Goal: Task Accomplishment & Management: Manage account settings

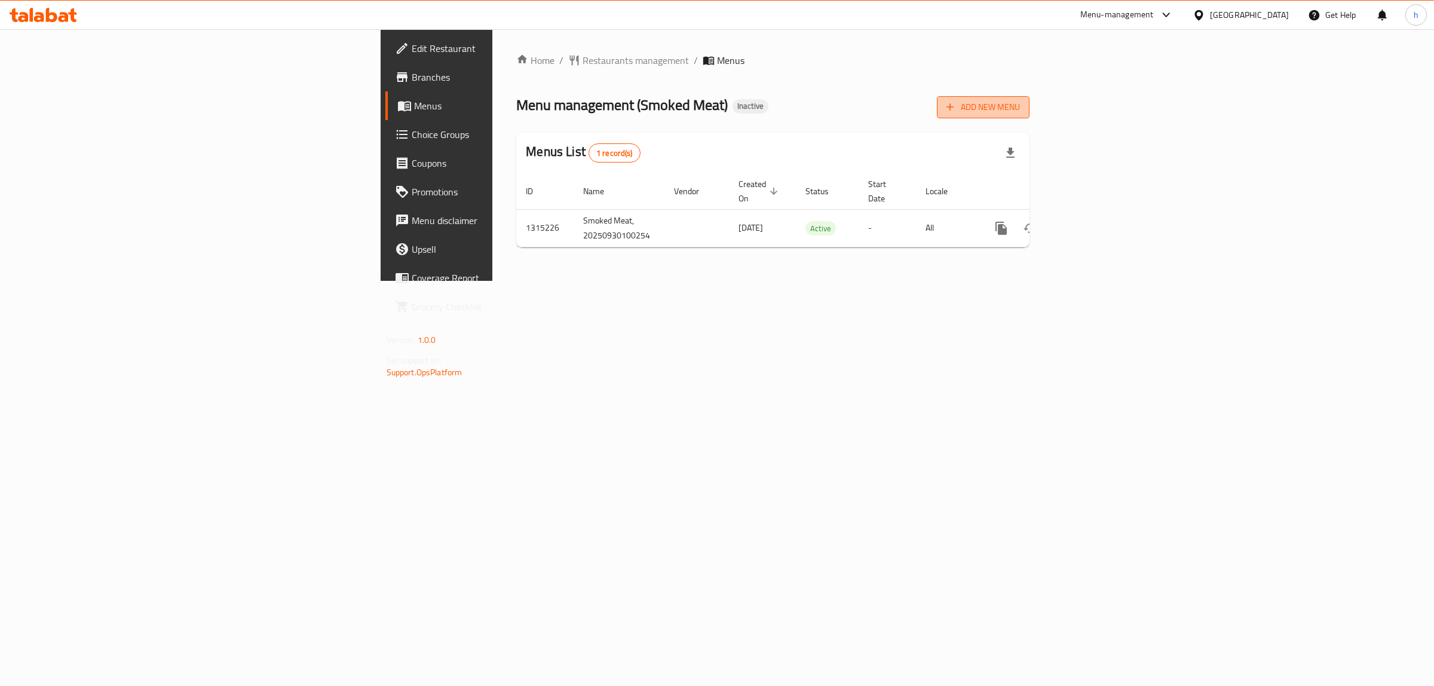
click at [1029, 97] on button "Add New Menu" at bounding box center [983, 107] width 93 height 22
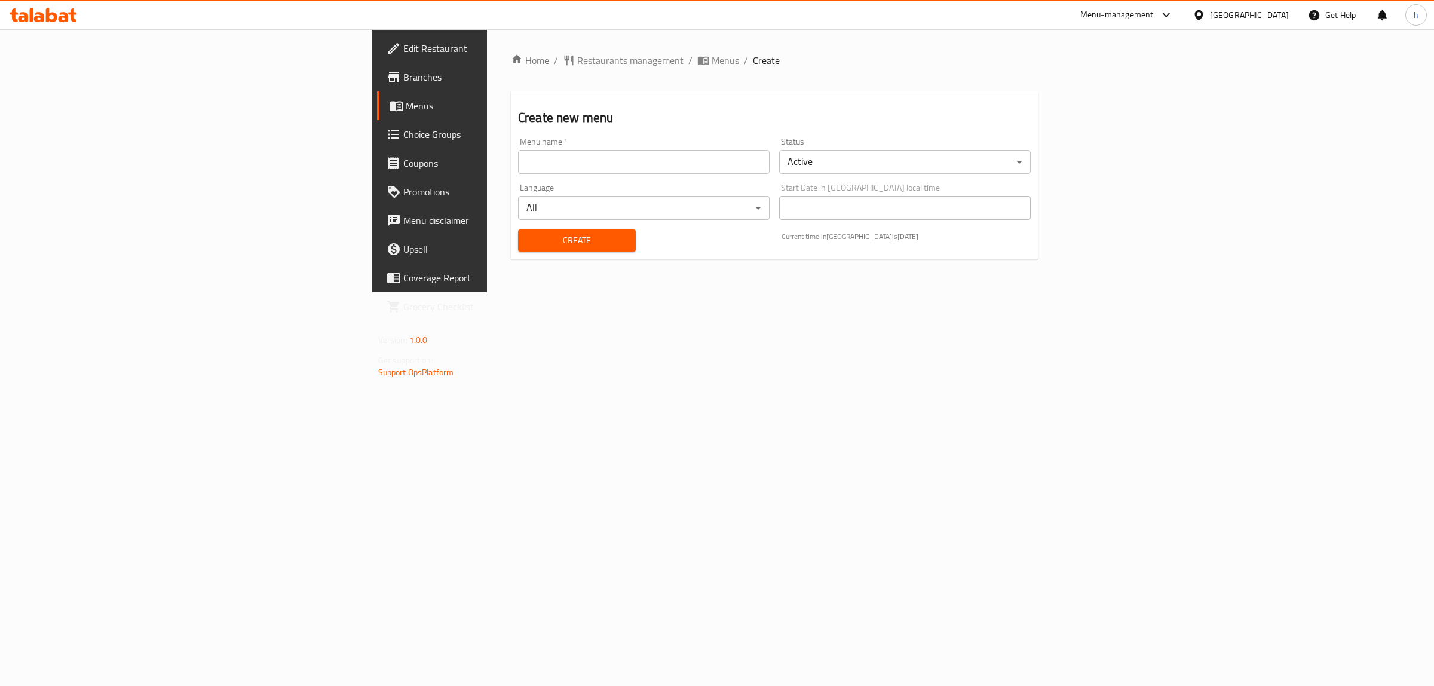
click at [518, 162] on input "text" at bounding box center [643, 162] width 251 height 24
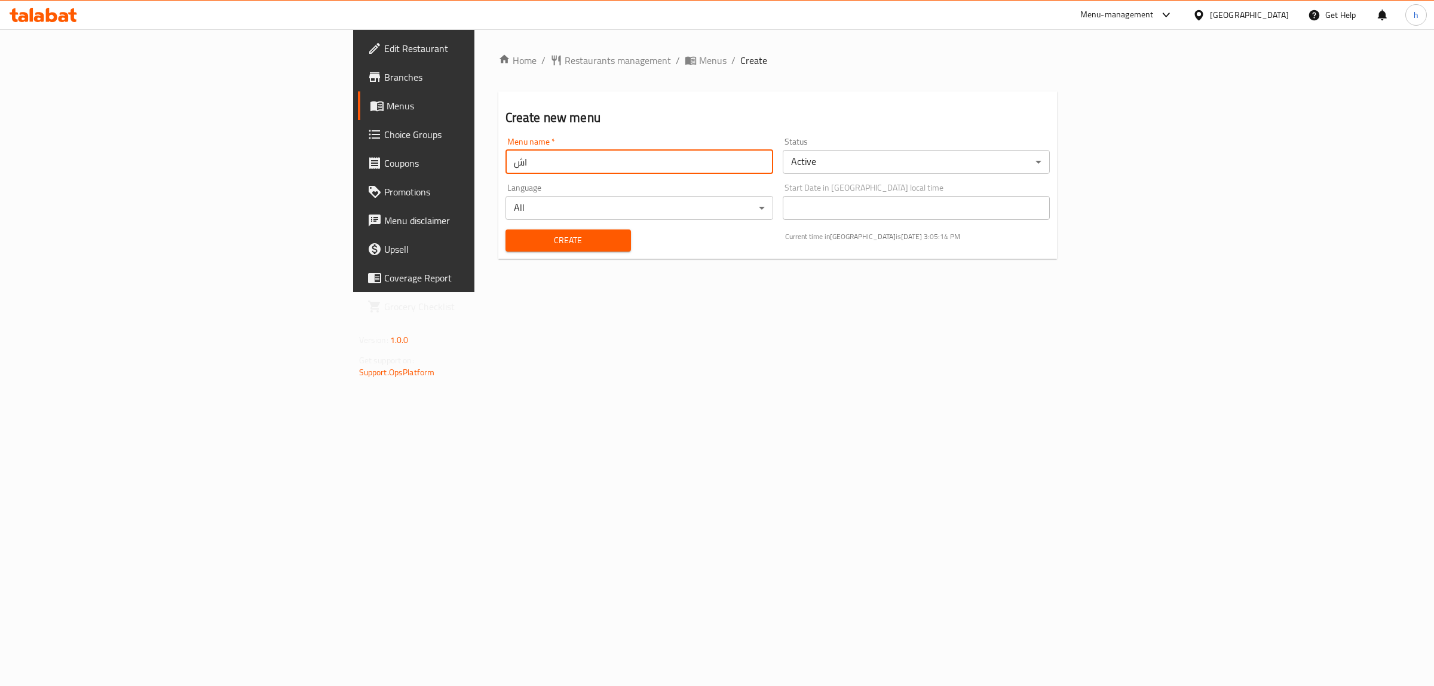
type input "ا"
type input "hanin [DATE]"
click at [515, 244] on span "Create" at bounding box center [568, 240] width 106 height 15
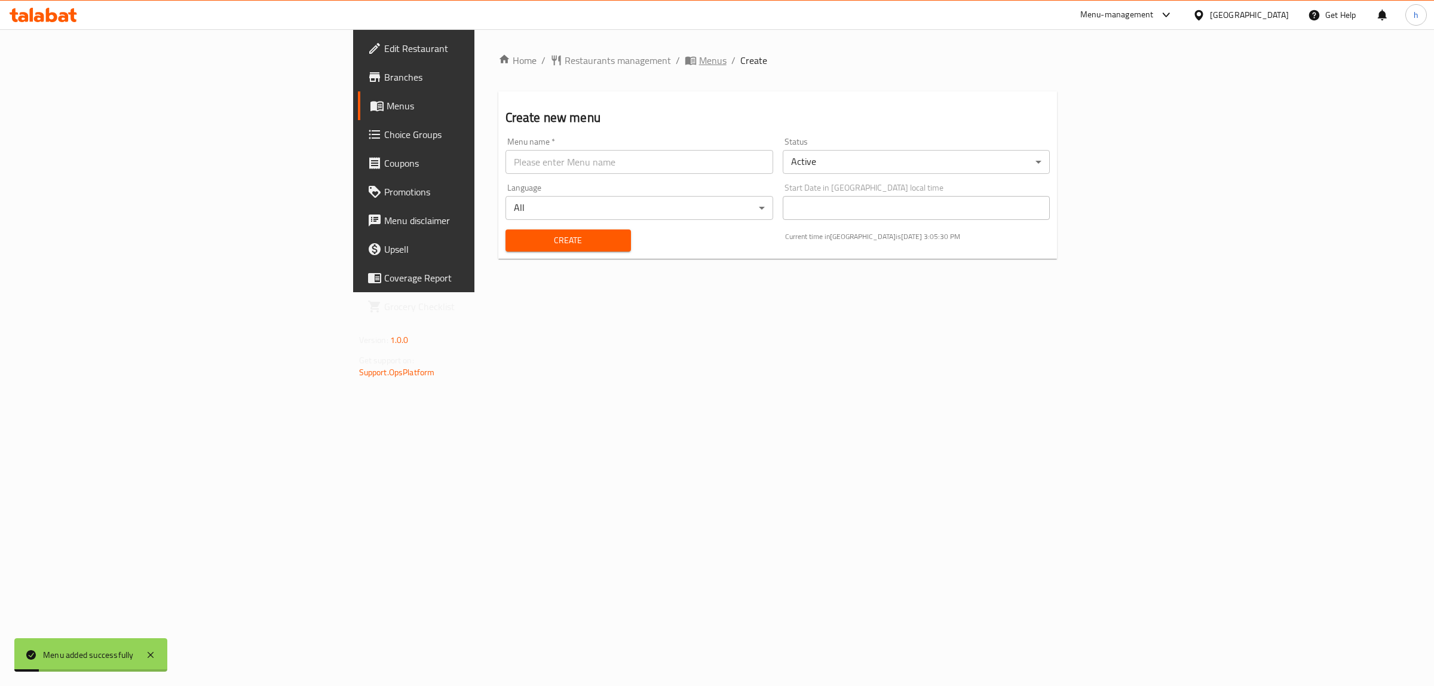
click at [699, 64] on span "Menus" at bounding box center [712, 60] width 27 height 14
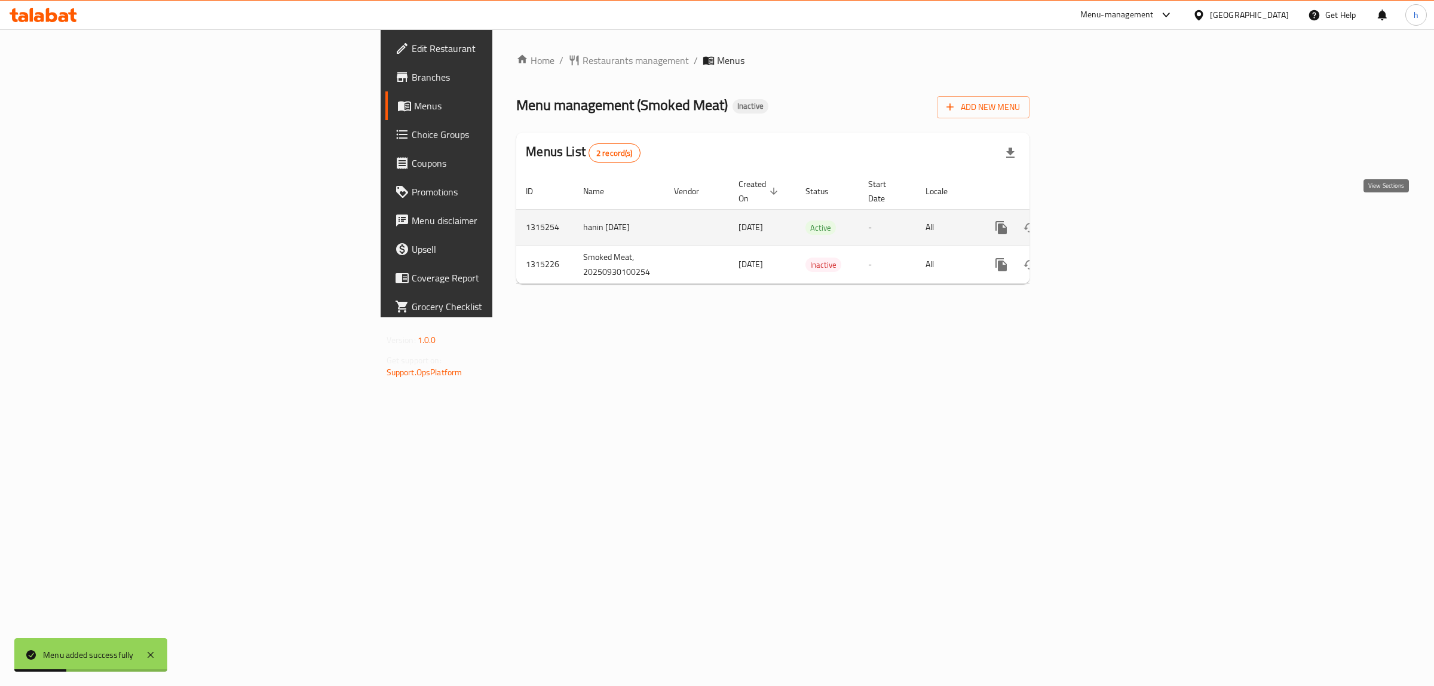
click at [1094, 220] on icon "enhanced table" at bounding box center [1087, 227] width 14 height 14
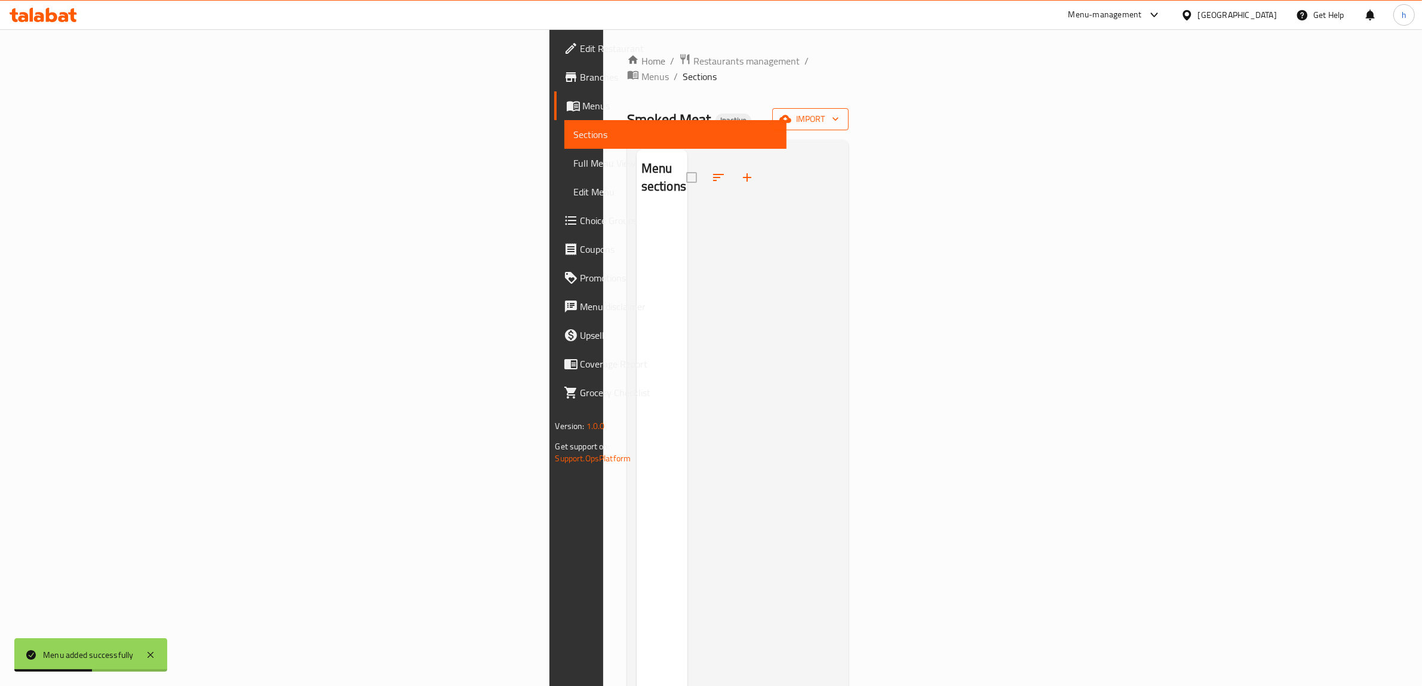
click at [839, 112] on span "import" at bounding box center [810, 119] width 57 height 15
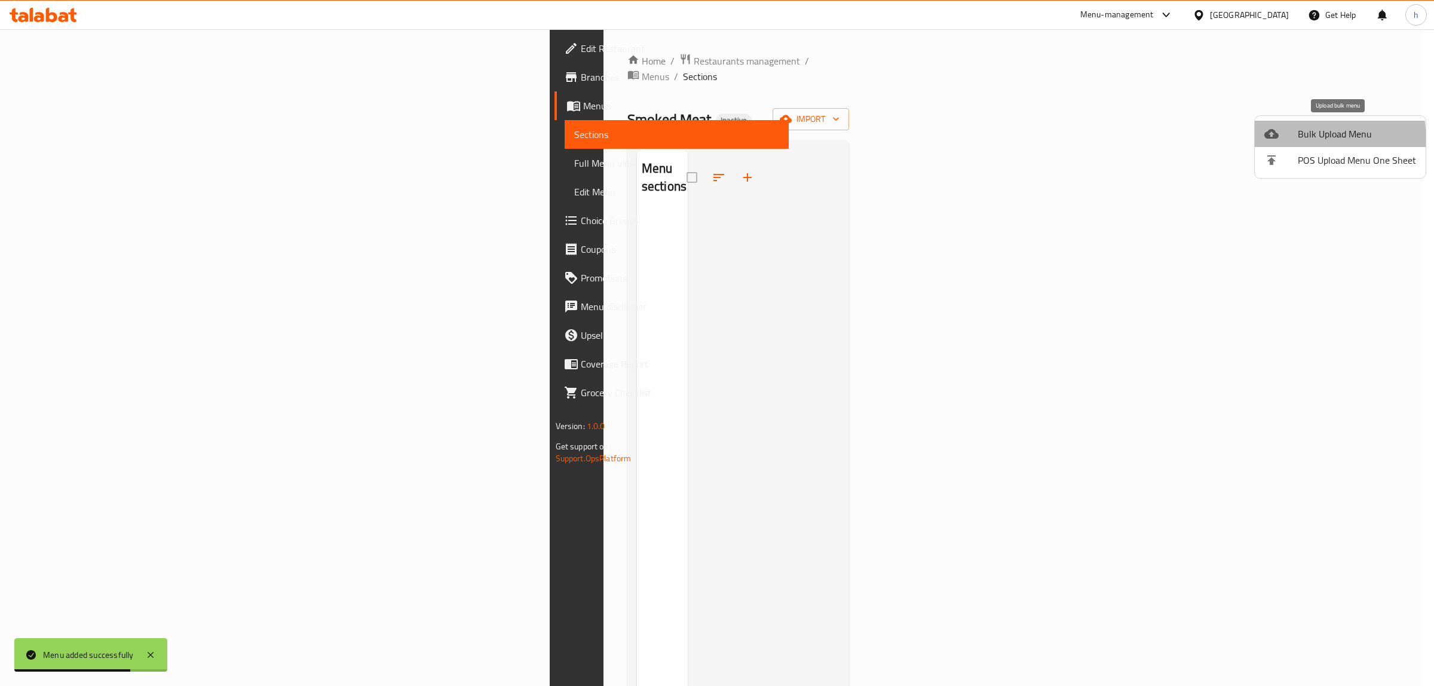
click at [1270, 142] on li "Bulk Upload Menu" at bounding box center [1339, 134] width 171 height 26
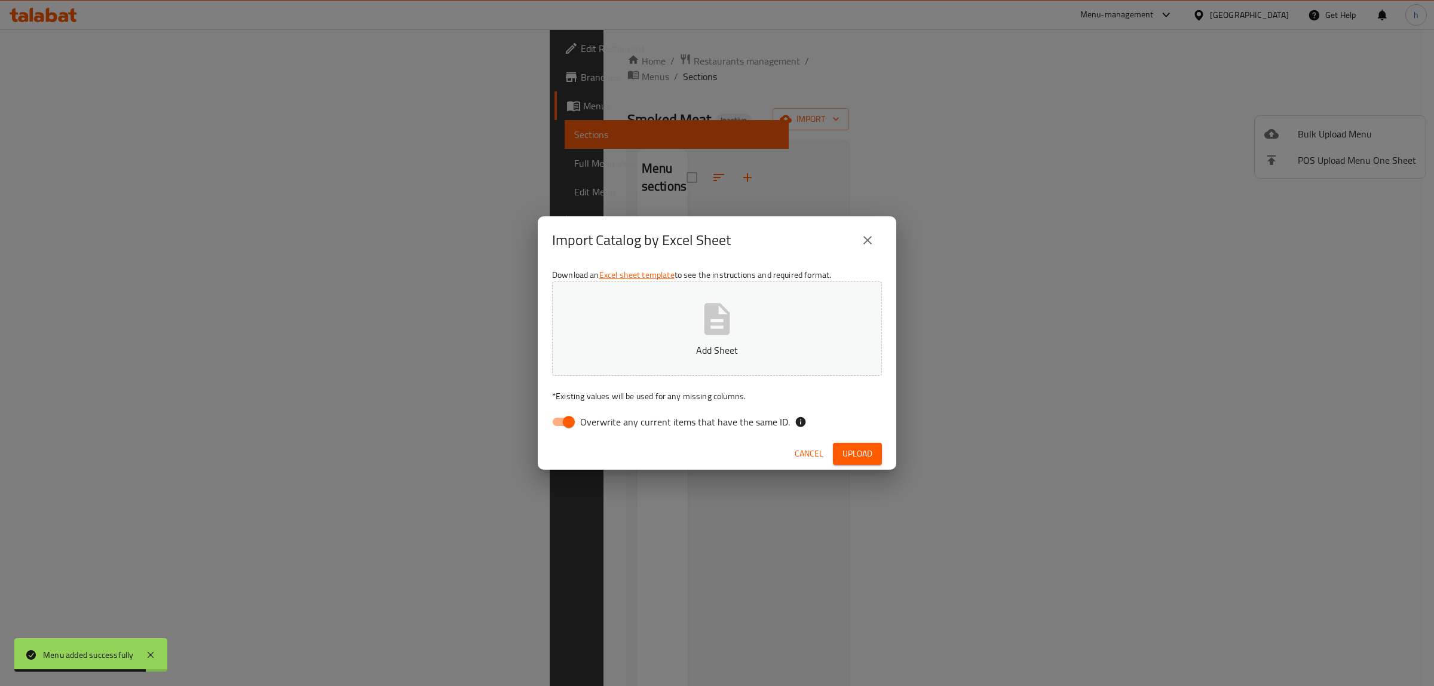
drag, startPoint x: 559, startPoint y: 416, endPoint x: 590, endPoint y: 391, distance: 39.9
click at [562, 416] on input "Overwrite any current items that have the same ID." at bounding box center [569, 421] width 68 height 23
checkbox input "false"
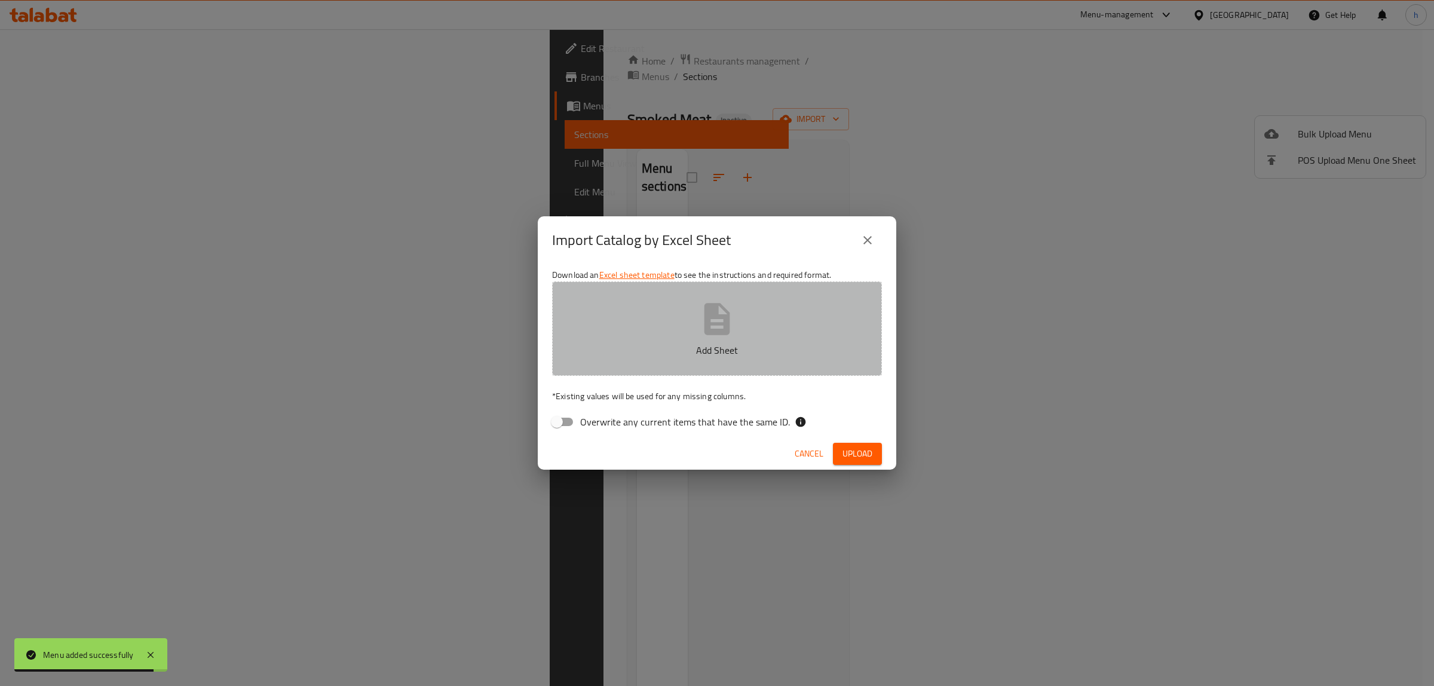
click at [625, 366] on button "Add Sheet" at bounding box center [717, 328] width 330 height 94
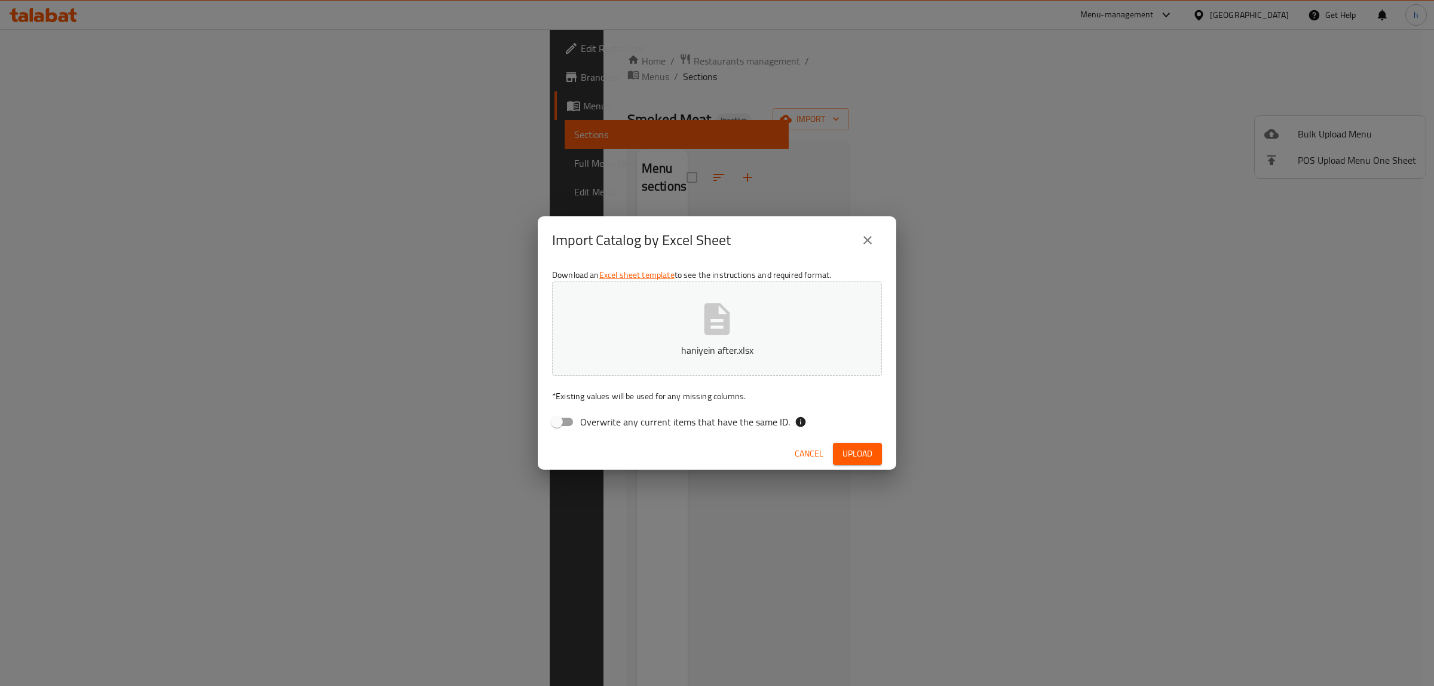
click at [879, 453] on button "Upload" at bounding box center [857, 454] width 49 height 22
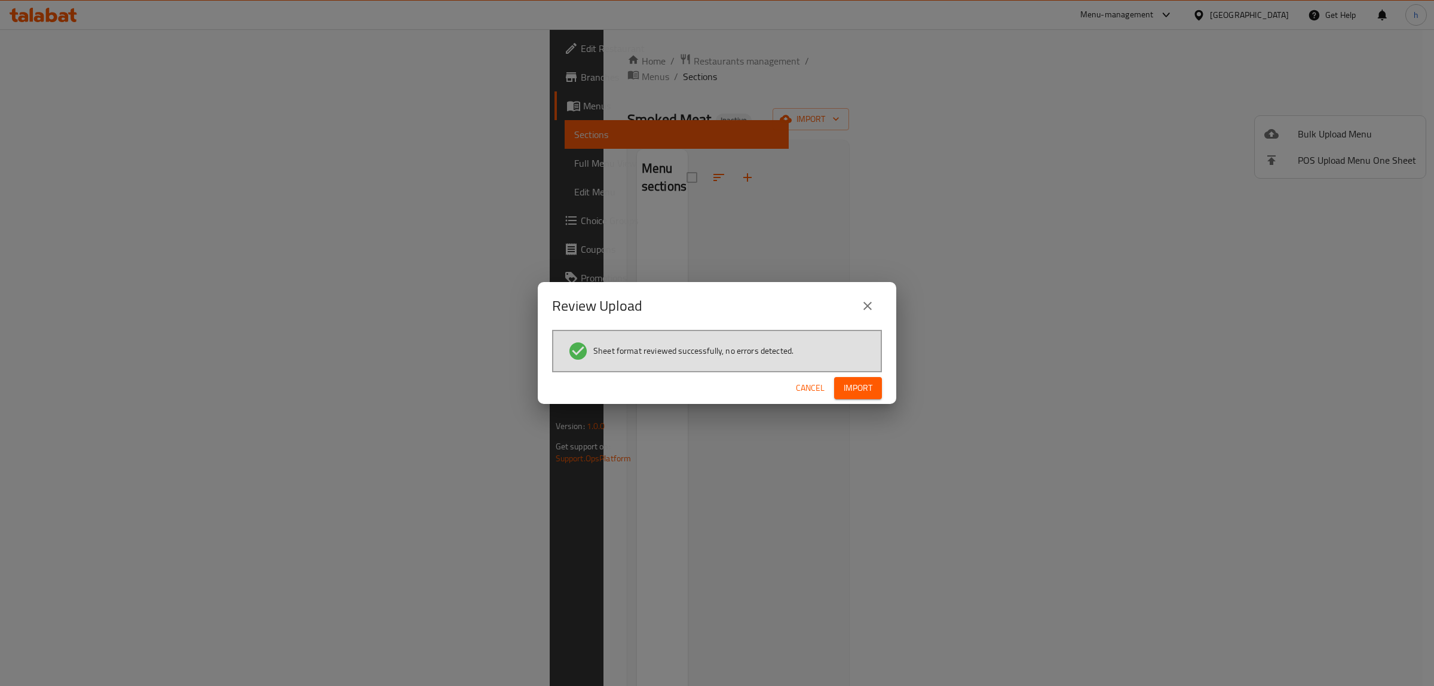
click at [867, 387] on span "Import" at bounding box center [857, 388] width 29 height 15
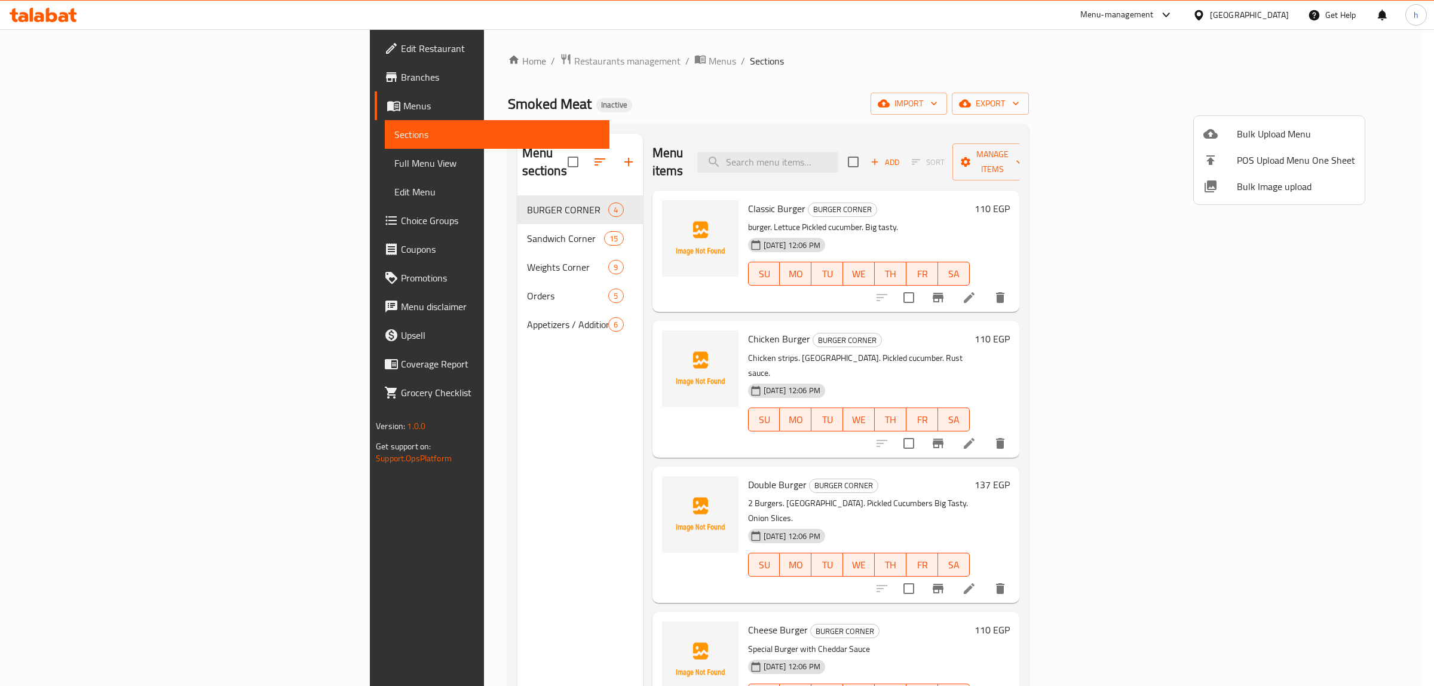
click at [102, 171] on div at bounding box center [717, 343] width 1434 height 686
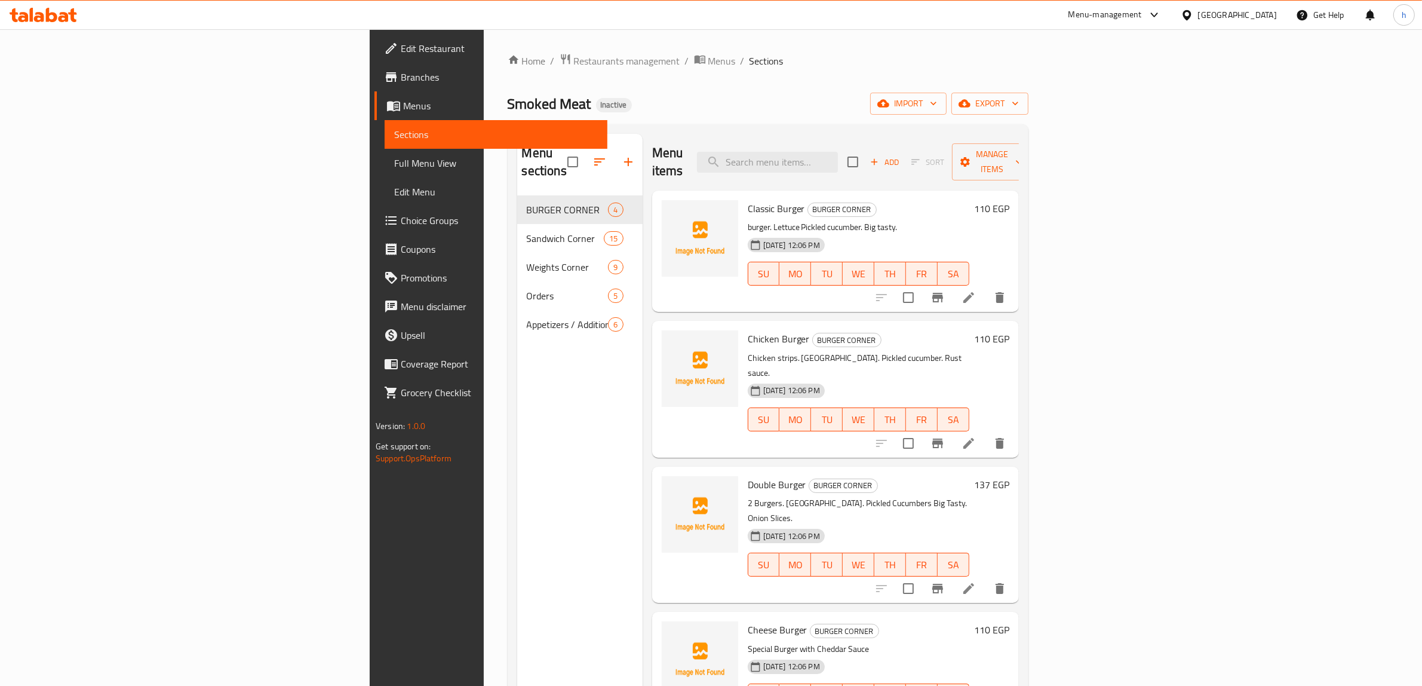
click at [385, 170] on link "Full Menu View" at bounding box center [496, 163] width 223 height 29
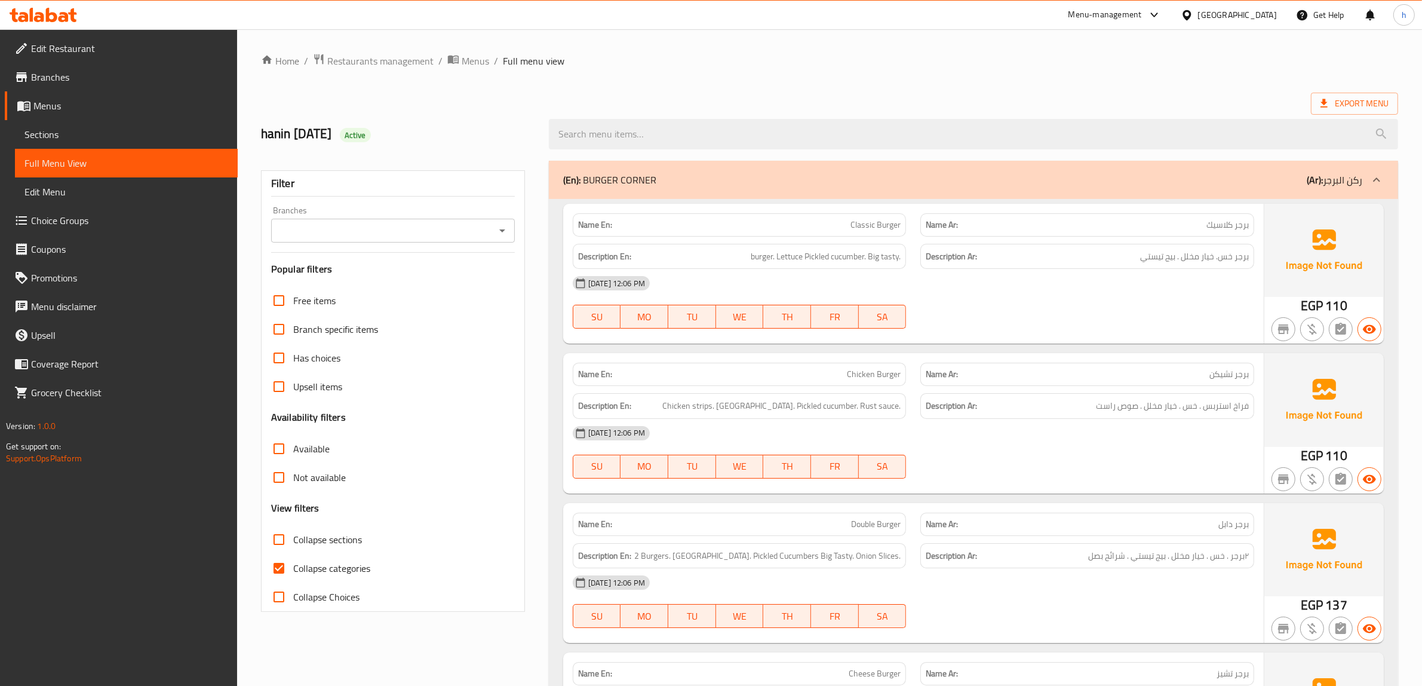
click at [330, 575] on span "Collapse categories" at bounding box center [331, 568] width 77 height 14
click at [293, 575] on input "Collapse categories" at bounding box center [279, 568] width 29 height 29
checkbox input "false"
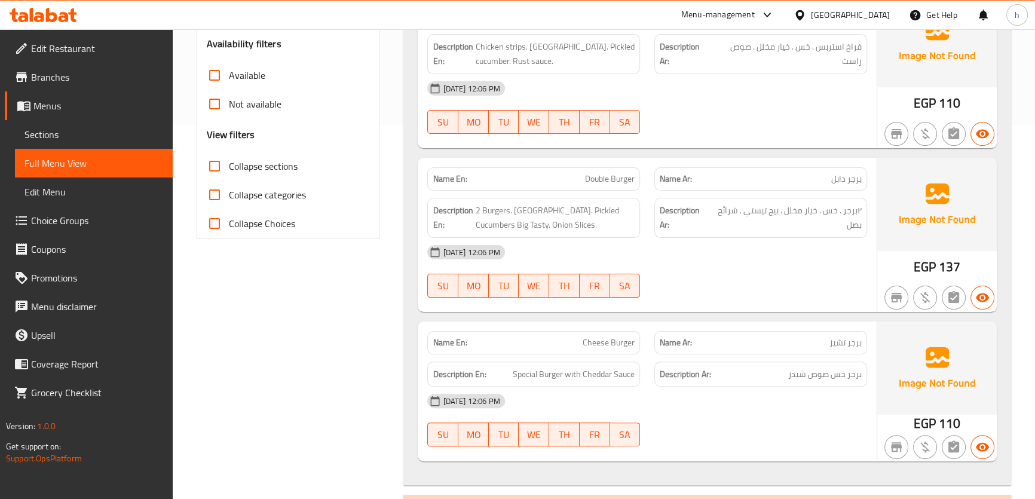
scroll to position [434, 0]
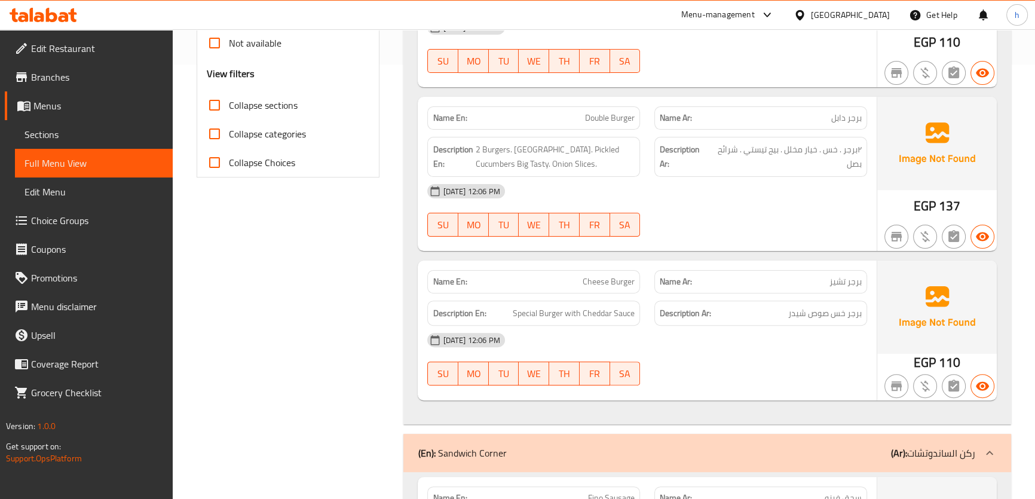
click at [44, 128] on span "Sections" at bounding box center [93, 134] width 139 height 14
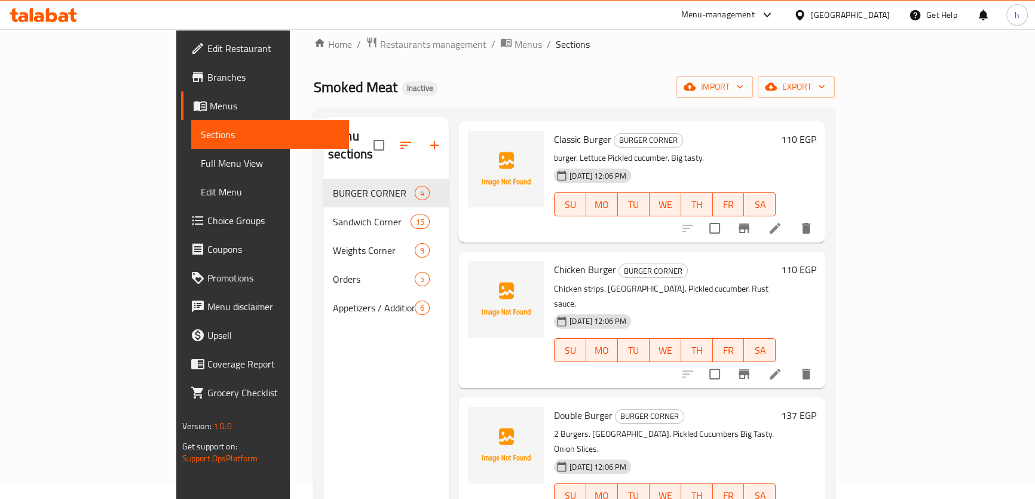
scroll to position [167, 0]
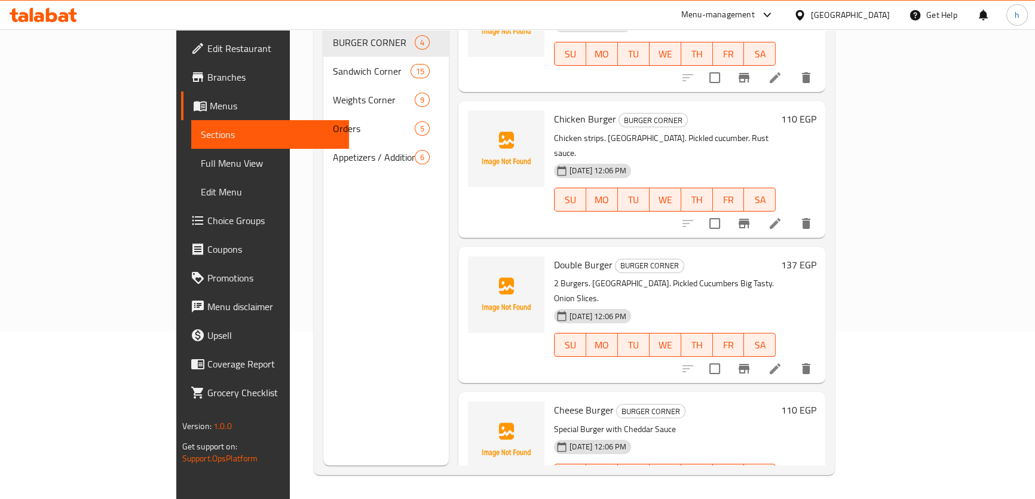
click at [782, 492] on icon at bounding box center [775, 499] width 14 height 14
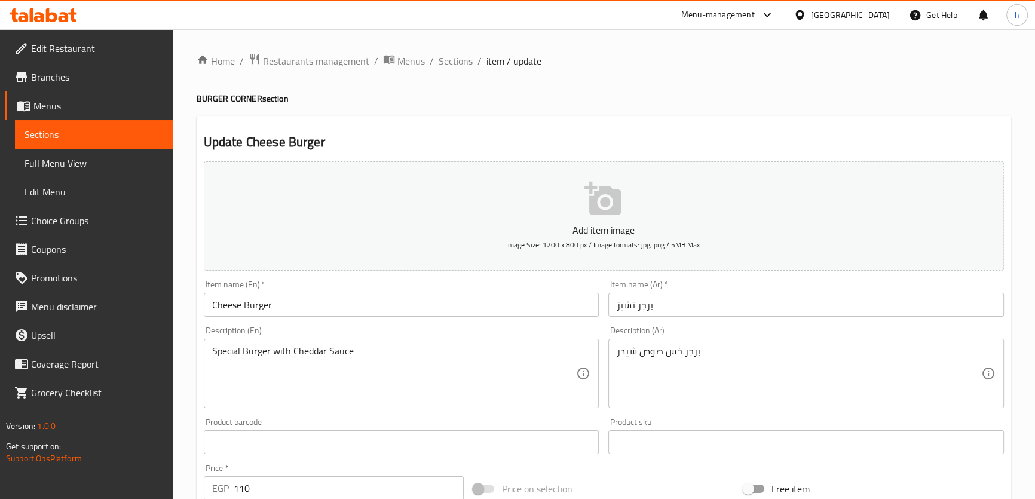
click at [227, 352] on textarea "Special Burger with Cheddar Sauce" at bounding box center [394, 373] width 364 height 57
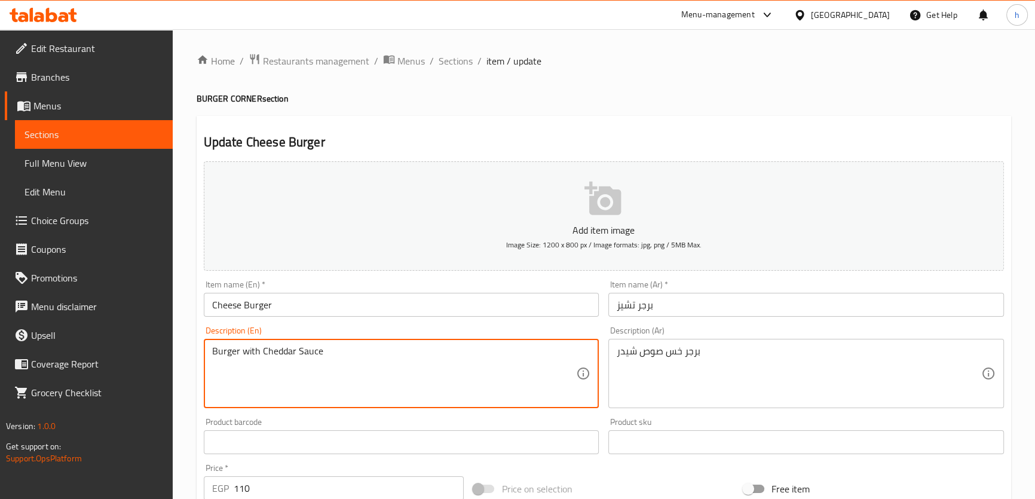
click at [252, 355] on textarea "Burger with Cheddar Sauce" at bounding box center [394, 373] width 364 height 57
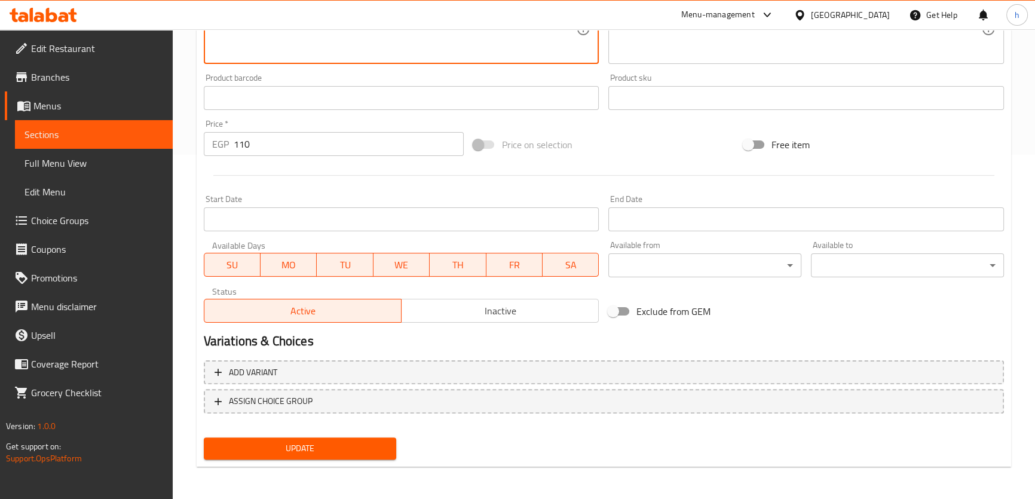
type textarea "Burger lettuce Cheddar Sauce"
click at [353, 447] on span "Update" at bounding box center [300, 448] width 174 height 15
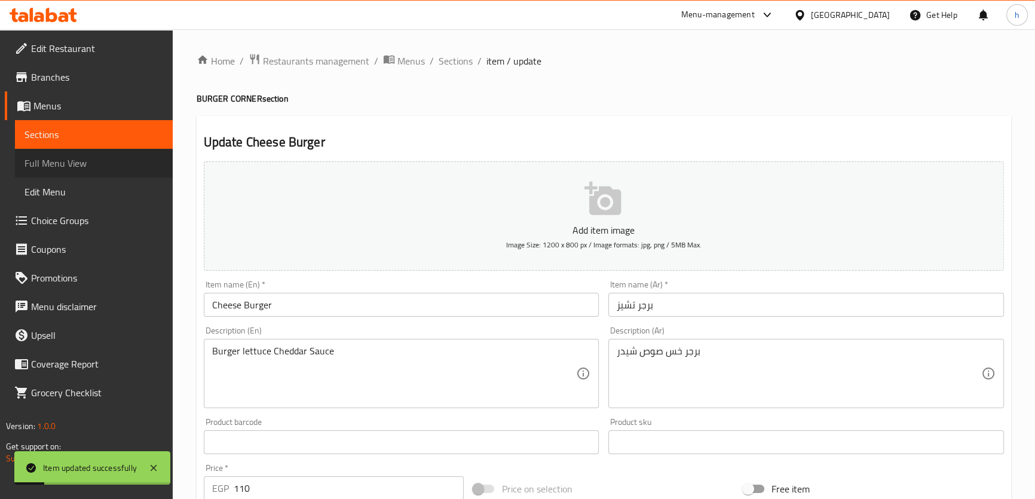
click at [69, 165] on span "Full Menu View" at bounding box center [93, 163] width 139 height 14
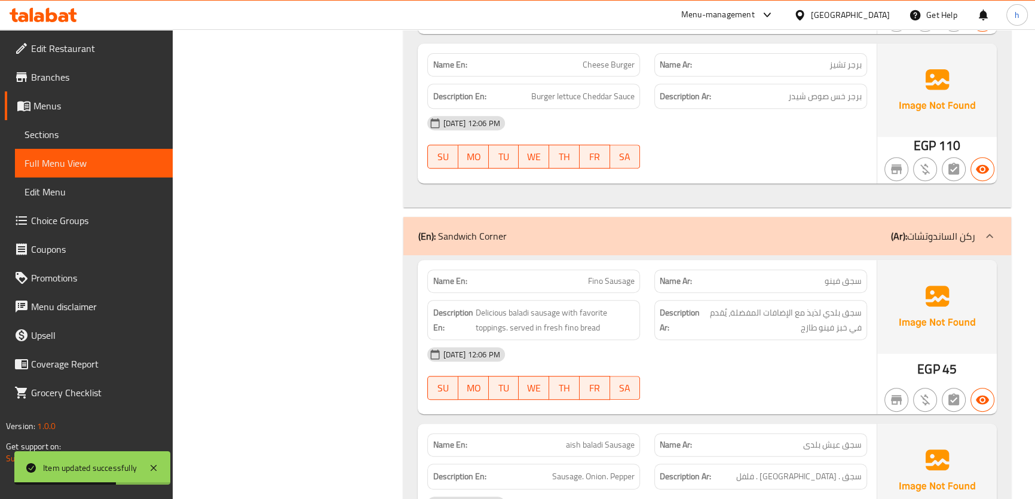
scroll to position [760, 0]
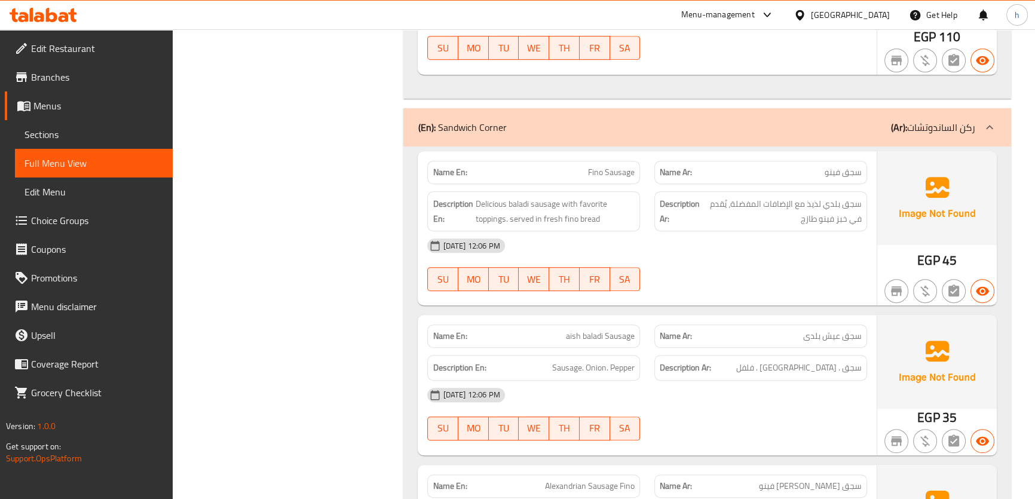
click at [557, 337] on p "Name En: aish baladi Sausage" at bounding box center [533, 336] width 202 height 13
click at [593, 372] on span "Sausage. Onion. Pepper" at bounding box center [593, 367] width 82 height 15
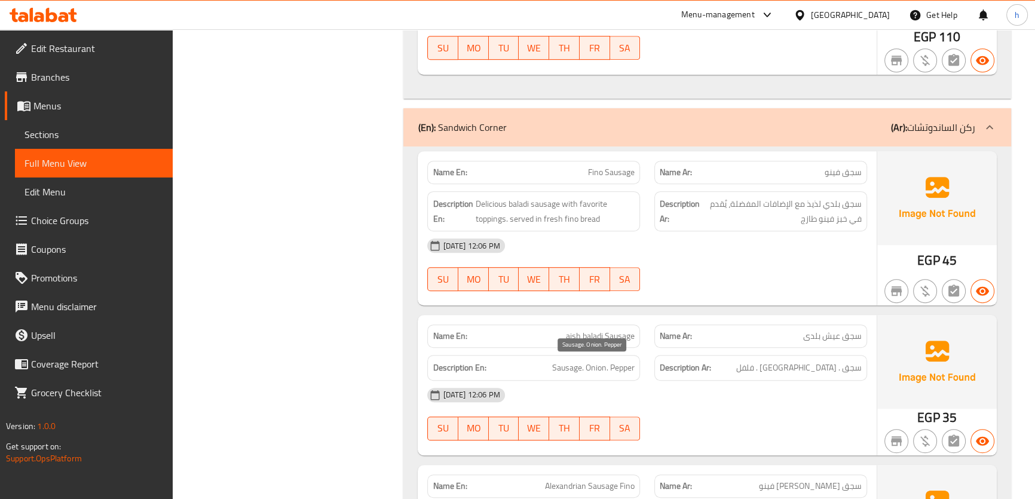
click at [615, 372] on span "Sausage. Onion. Pepper" at bounding box center [593, 367] width 82 height 15
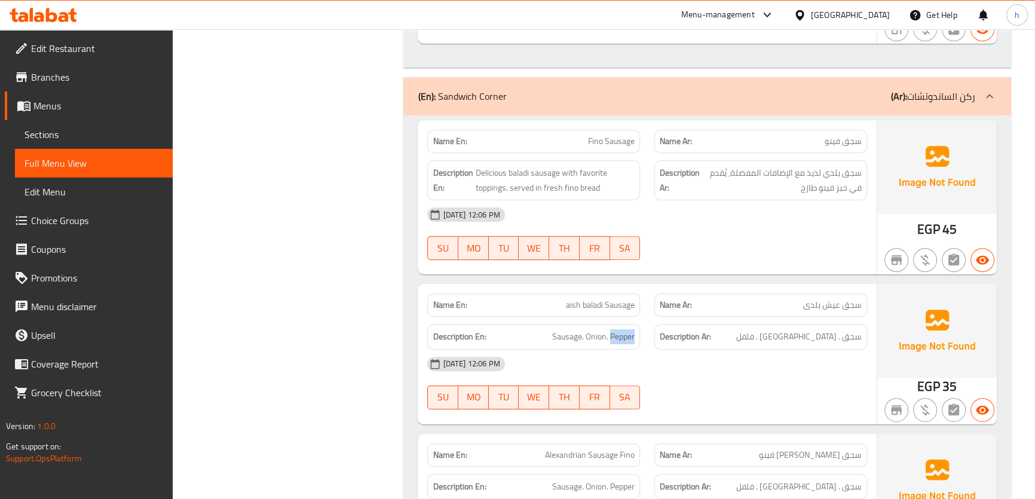
scroll to position [923, 0]
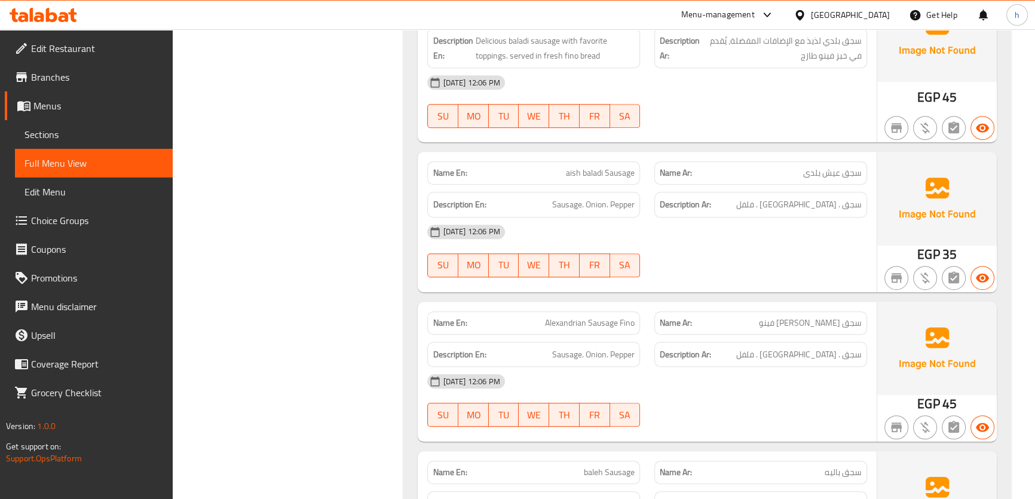
click at [560, 327] on span "Alexandrian Sausage Fino" at bounding box center [590, 323] width 90 height 13
click at [570, 342] on div "Description En: Sausage. Onion. Pepper" at bounding box center [533, 355] width 213 height 26
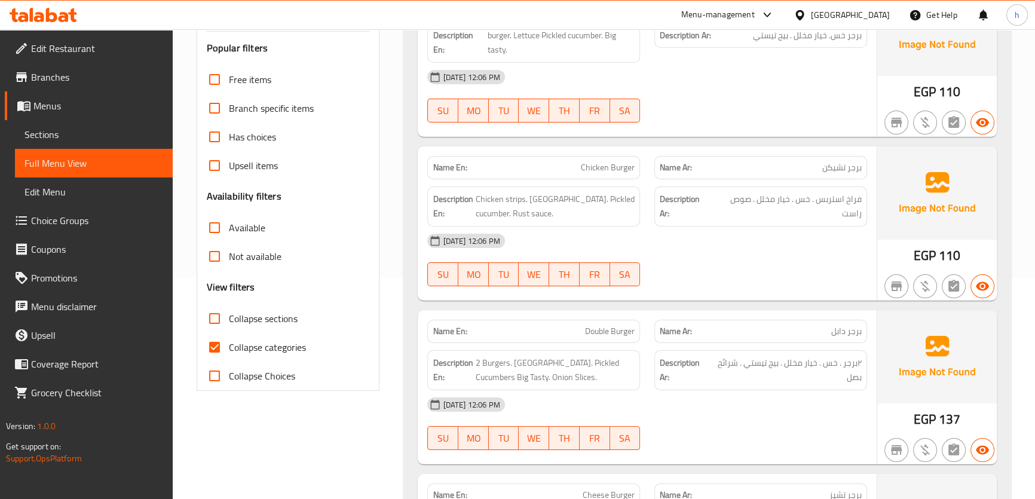
scroll to position [217, 0]
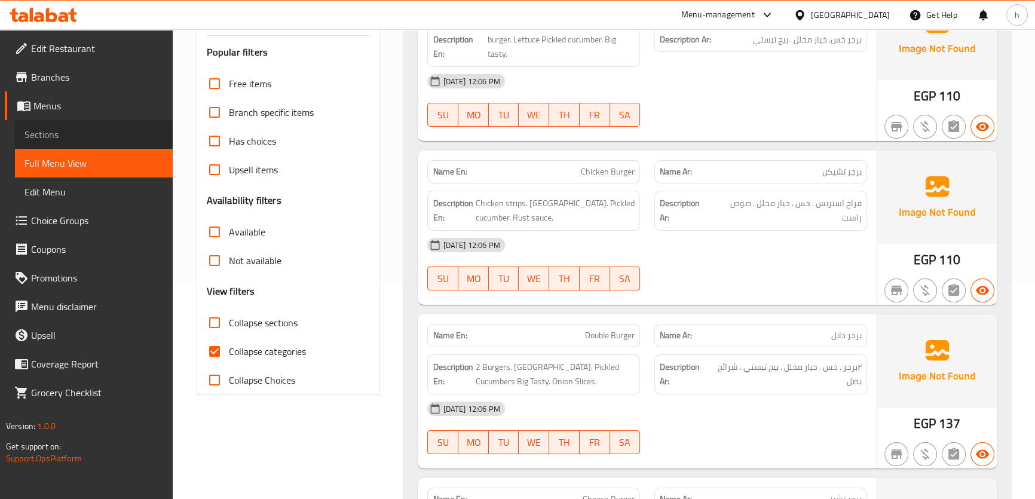
click at [64, 128] on span "Sections" at bounding box center [93, 134] width 139 height 14
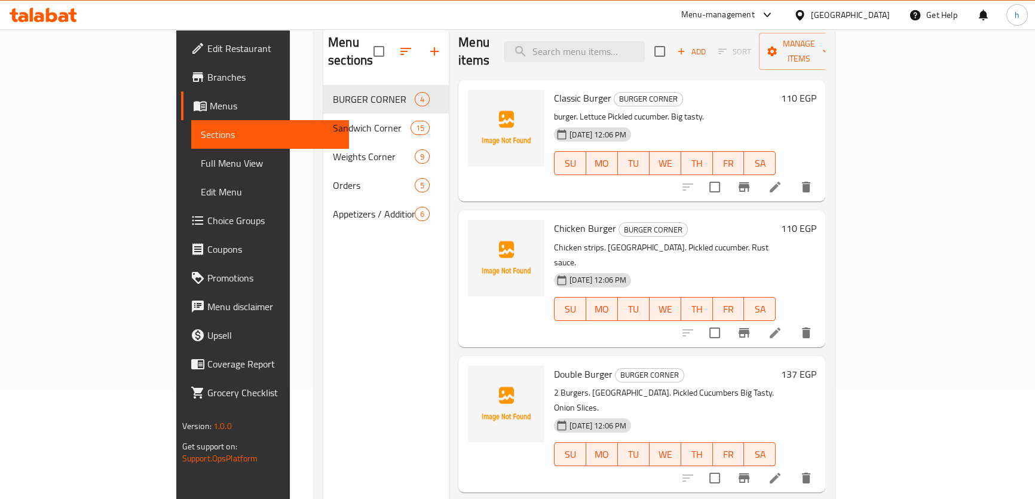
scroll to position [59, 0]
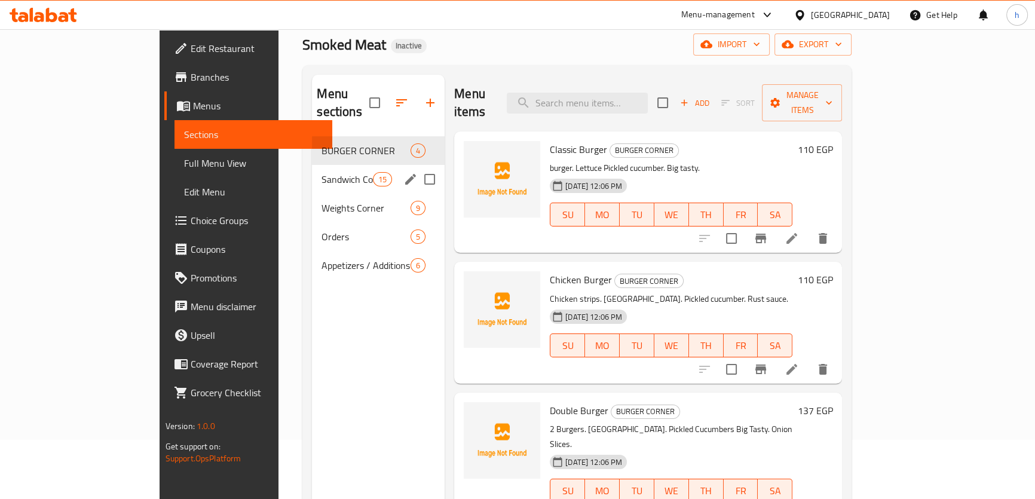
click at [312, 171] on div "Sandwich Corner 15" at bounding box center [378, 179] width 133 height 29
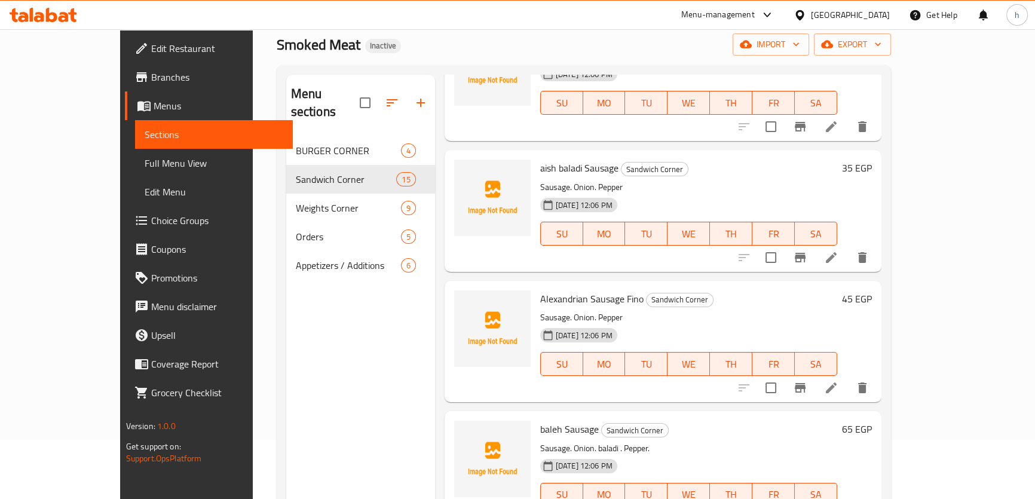
scroll to position [217, 0]
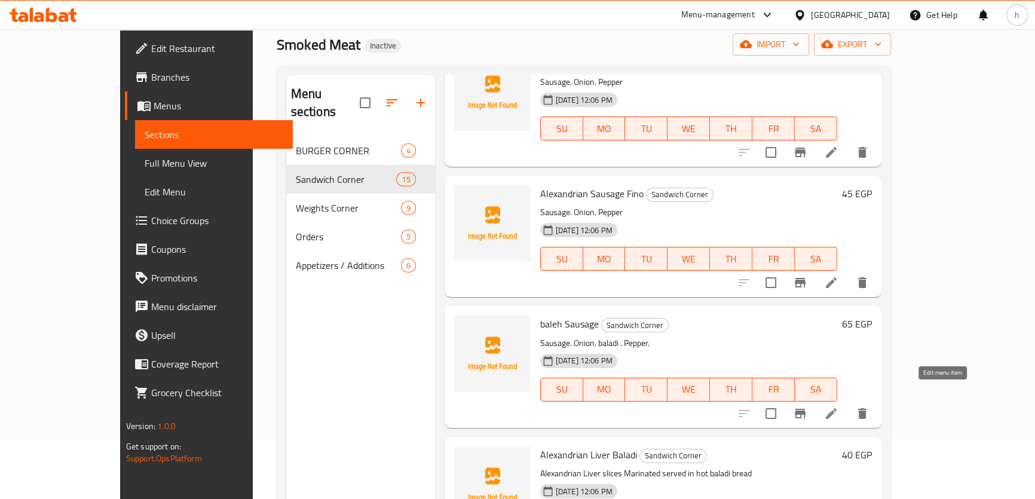
click at [836, 408] on icon at bounding box center [831, 413] width 11 height 11
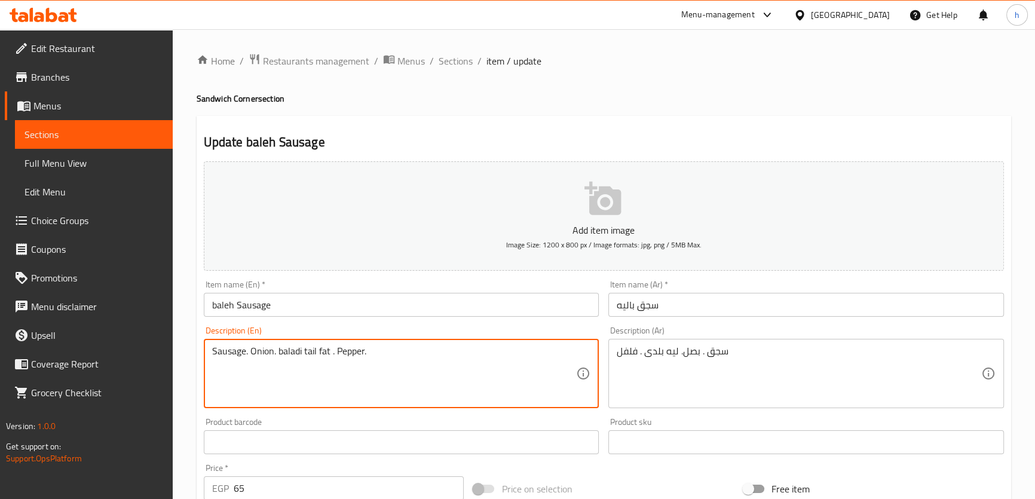
type textarea "Sausage. Onion. baladi tail fat . Pepper."
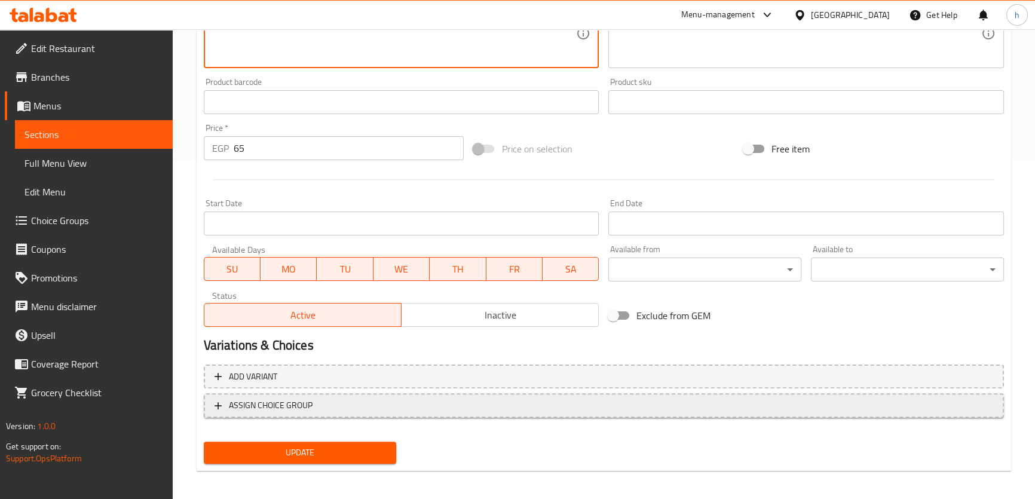
scroll to position [344, 0]
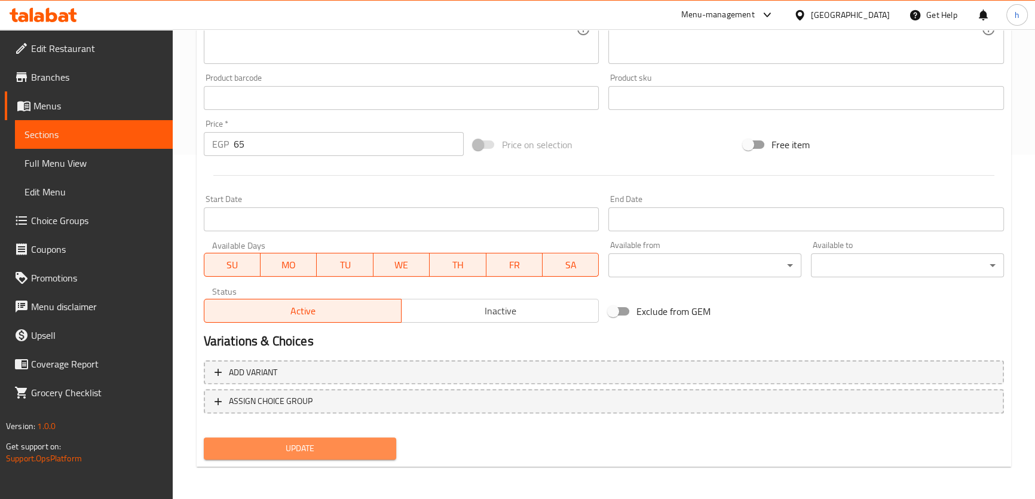
click at [364, 446] on span "Update" at bounding box center [300, 448] width 174 height 15
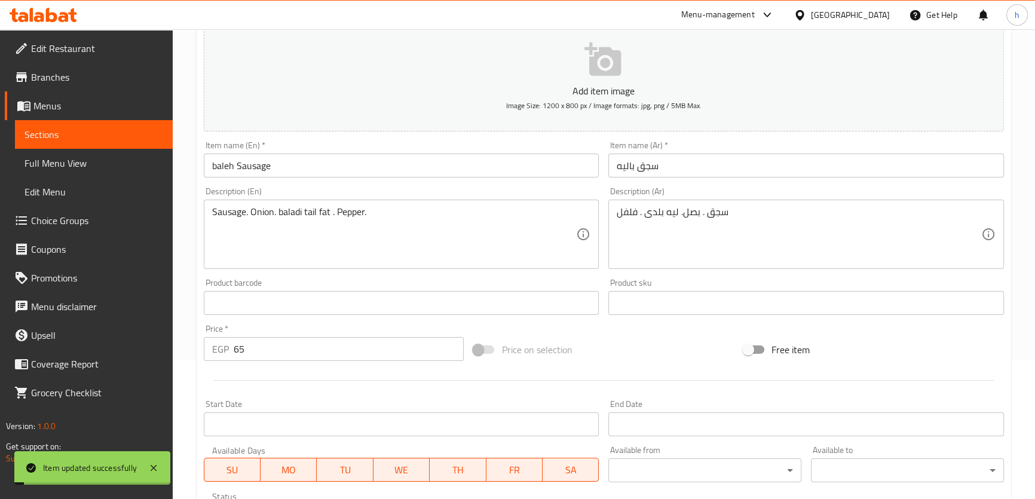
scroll to position [127, 0]
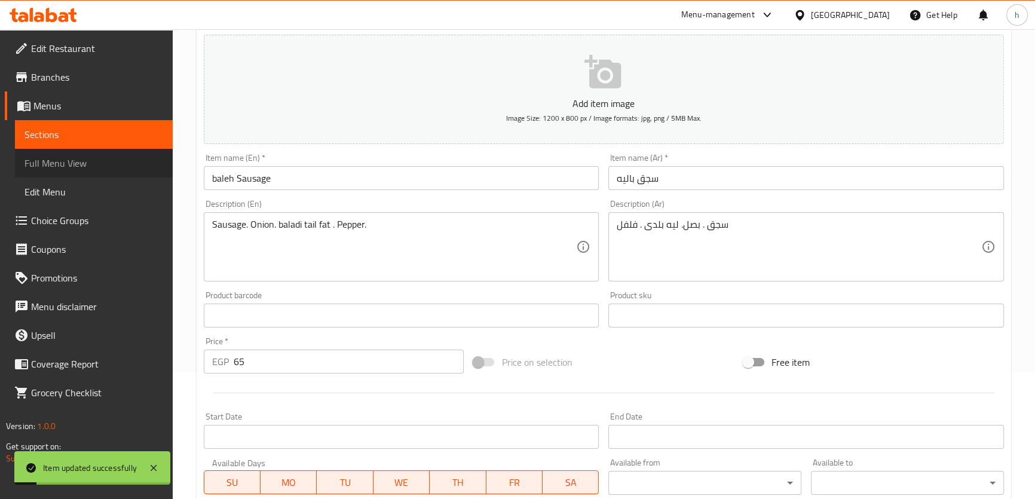
click at [58, 166] on span "Full Menu View" at bounding box center [93, 163] width 139 height 14
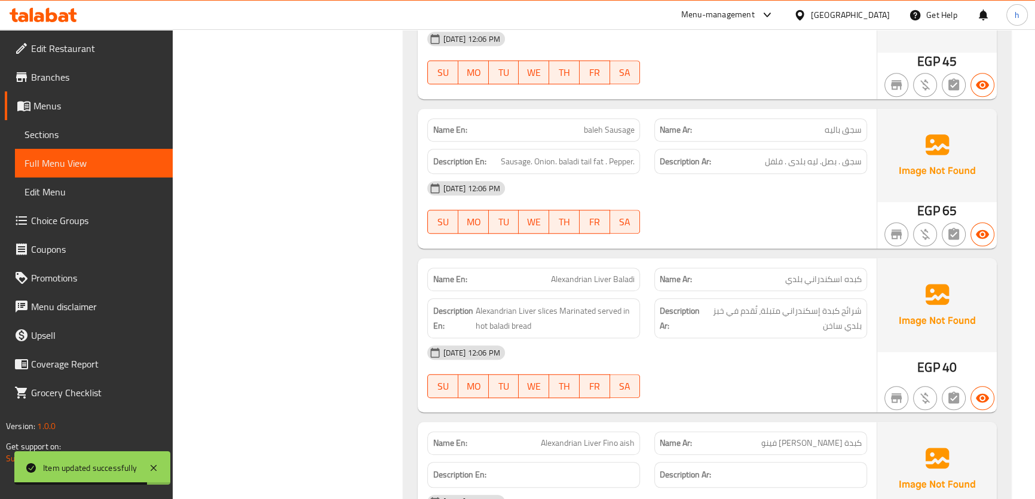
scroll to position [1267, 0]
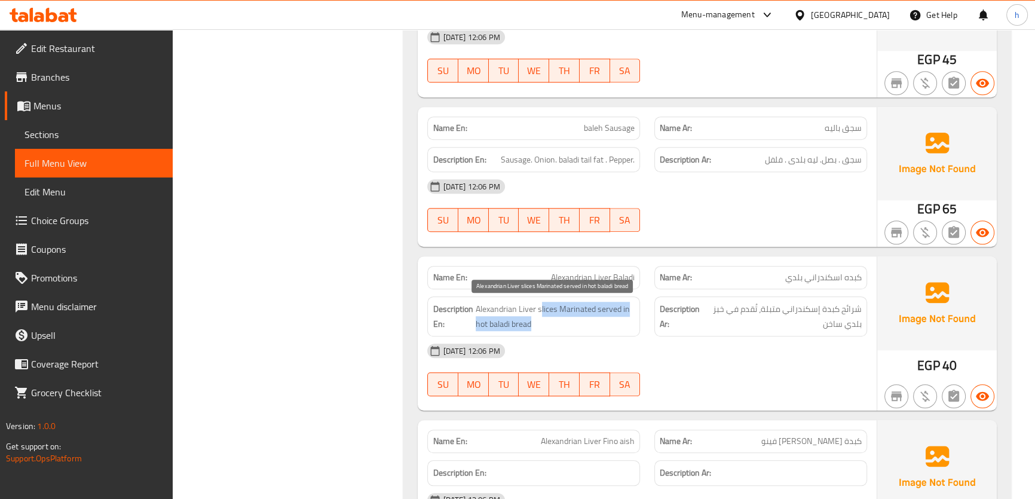
drag, startPoint x: 540, startPoint y: 308, endPoint x: 627, endPoint y: 318, distance: 87.8
click at [627, 318] on span "Alexandrian Liver slices Marinated served in hot baladi bread" at bounding box center [554, 316] width 159 height 29
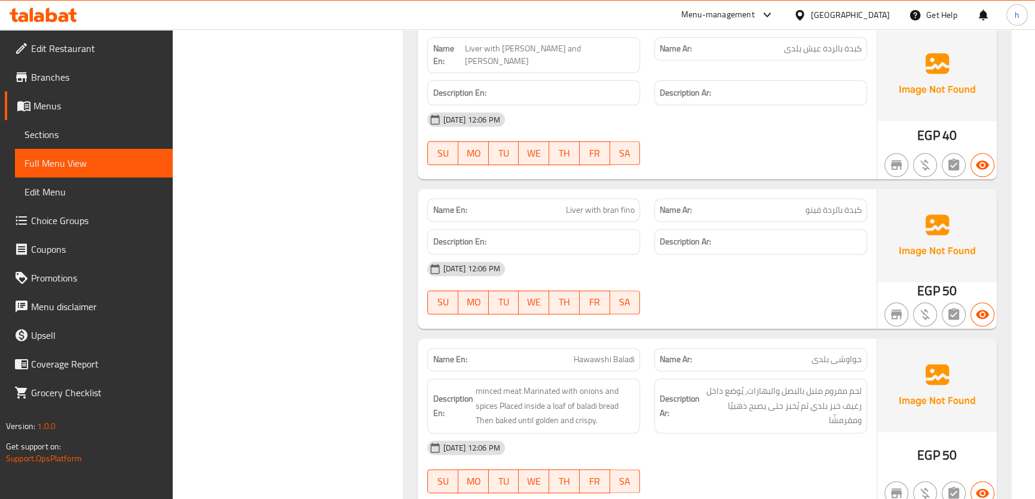
scroll to position [1810, 0]
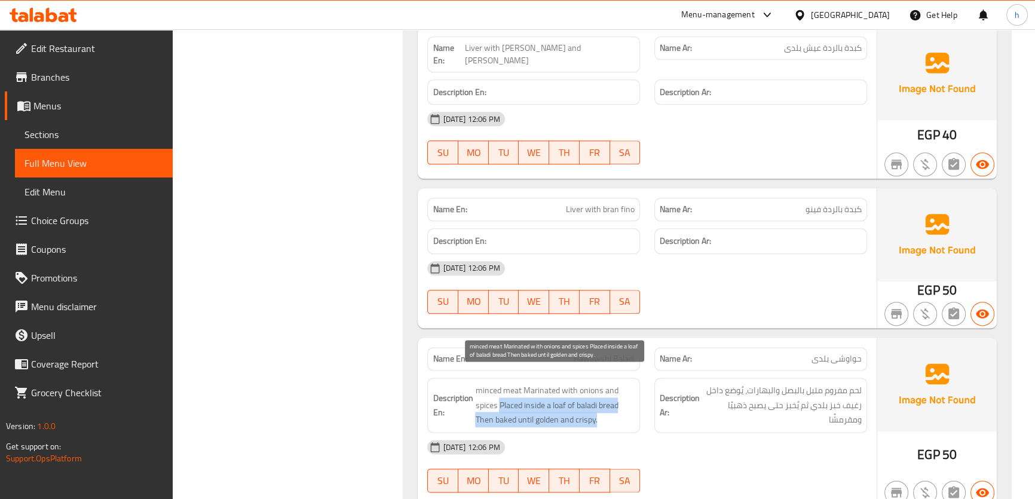
drag, startPoint x: 500, startPoint y: 388, endPoint x: 619, endPoint y: 403, distance: 119.8
click at [619, 403] on span "minced meat Marinated with onions and spices Placed inside a loaf of baladi bre…" at bounding box center [554, 405] width 159 height 44
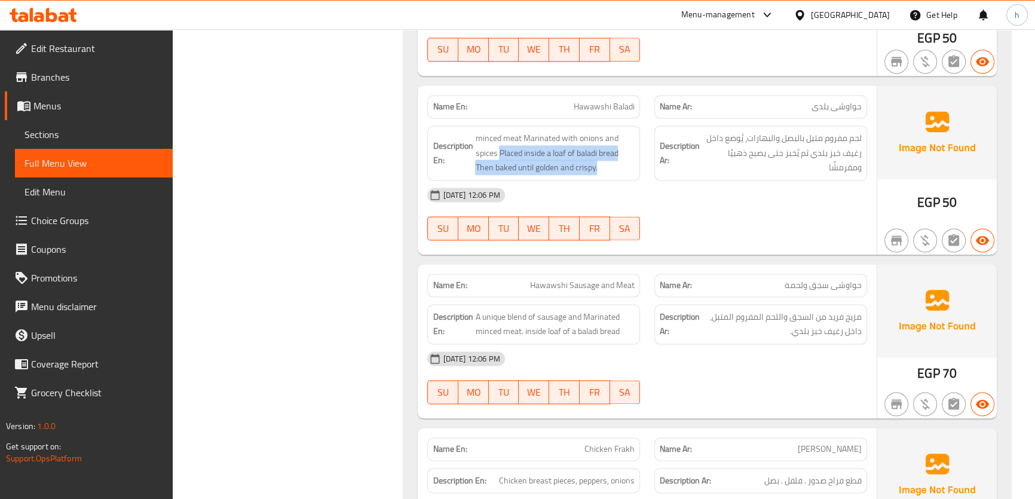
scroll to position [2082, 0]
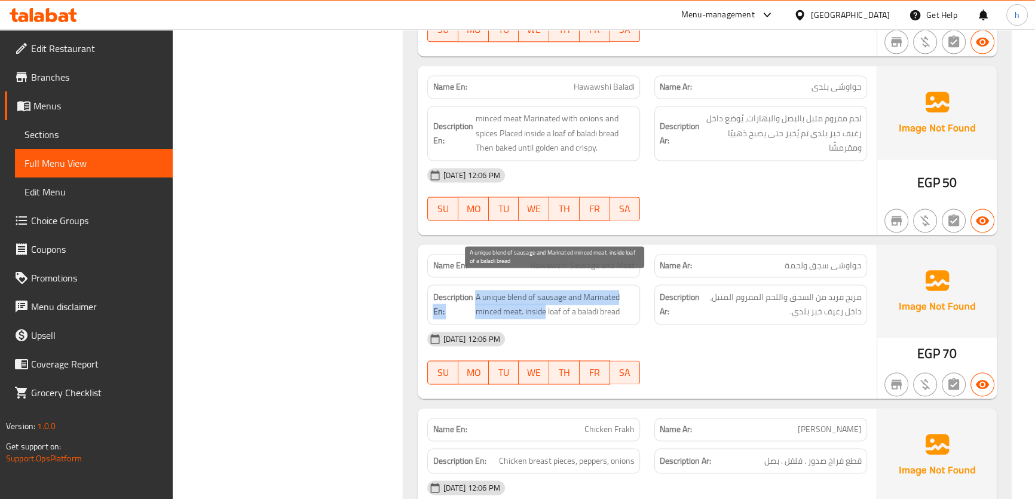
drag, startPoint x: 473, startPoint y: 287, endPoint x: 545, endPoint y: 291, distance: 73.0
click at [545, 291] on h6 "Description En: A unique blend of sausage and Marinated minced meat. inside loa…" at bounding box center [533, 304] width 202 height 29
click at [578, 290] on span "A unique blend of sausage and Marinated minced meat. inside loaf of a baladi br…" at bounding box center [554, 304] width 159 height 29
click at [489, 293] on span "A unique blend of sausage and Marinated minced meat. inside loaf of a baladi br…" at bounding box center [554, 304] width 159 height 29
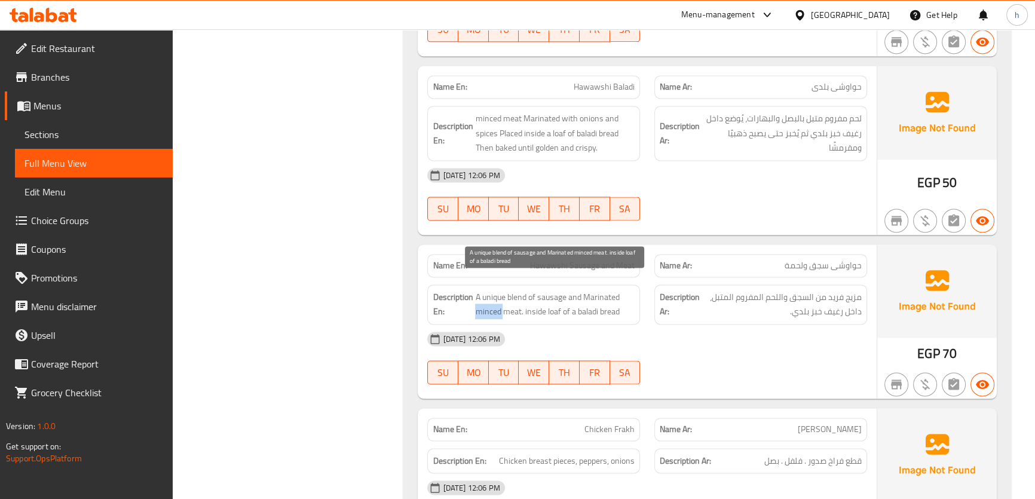
click at [489, 293] on span "A unique blend of sausage and Marinated minced meat. inside loaf of a baladi br…" at bounding box center [554, 304] width 159 height 29
click at [546, 296] on span "A unique blend of sausage and Marinated minced meat. inside loaf of a baladi br…" at bounding box center [554, 304] width 159 height 29
click at [547, 300] on span "A unique blend of sausage and Marinated minced meat. inside loaf of a baladi br…" at bounding box center [554, 304] width 159 height 29
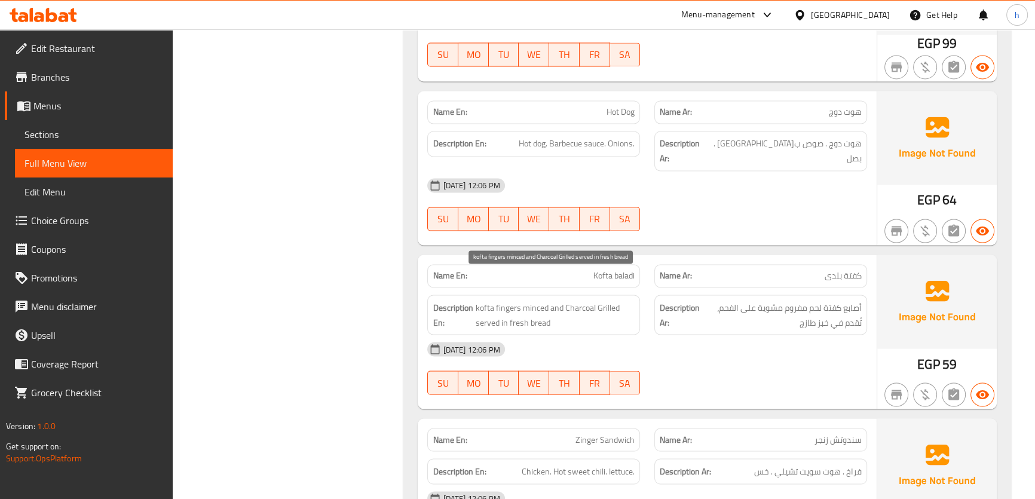
scroll to position [2570, 0]
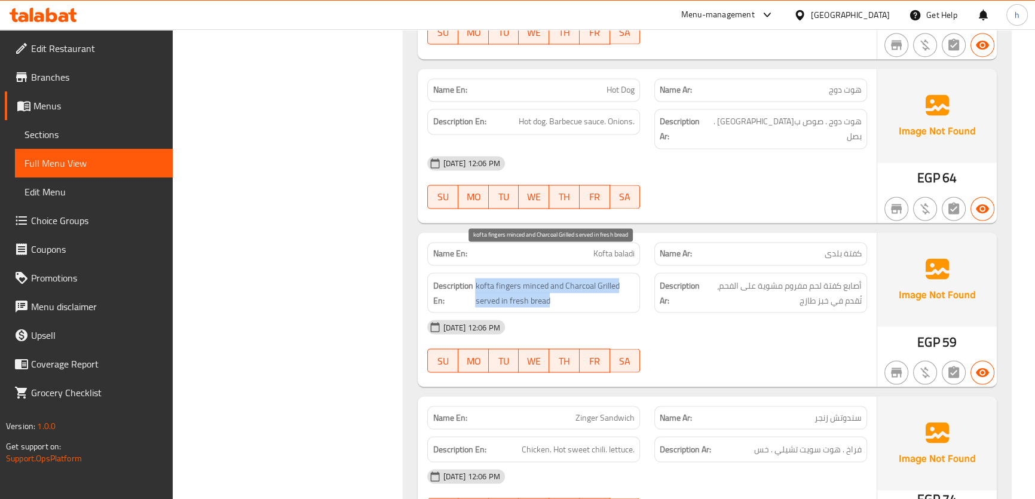
drag, startPoint x: 474, startPoint y: 260, endPoint x: 648, endPoint y: 266, distance: 173.9
click at [573, 278] on h6 "Description En: kofta fingers minced and Charcoal Grilled served in fresh bread" at bounding box center [533, 292] width 202 height 29
click at [541, 278] on span "kofta fingers minced and Charcoal Grilled served in fresh bread" at bounding box center [554, 292] width 159 height 29
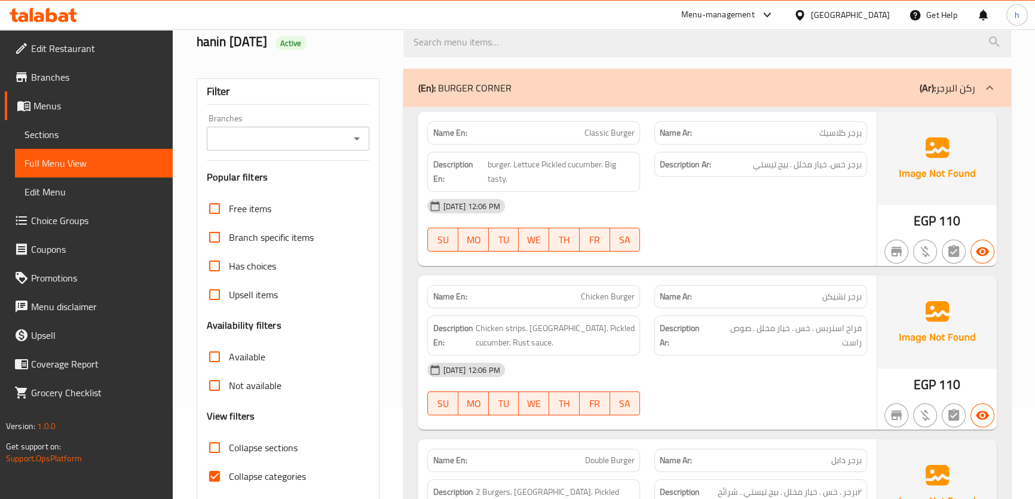
scroll to position [72, 0]
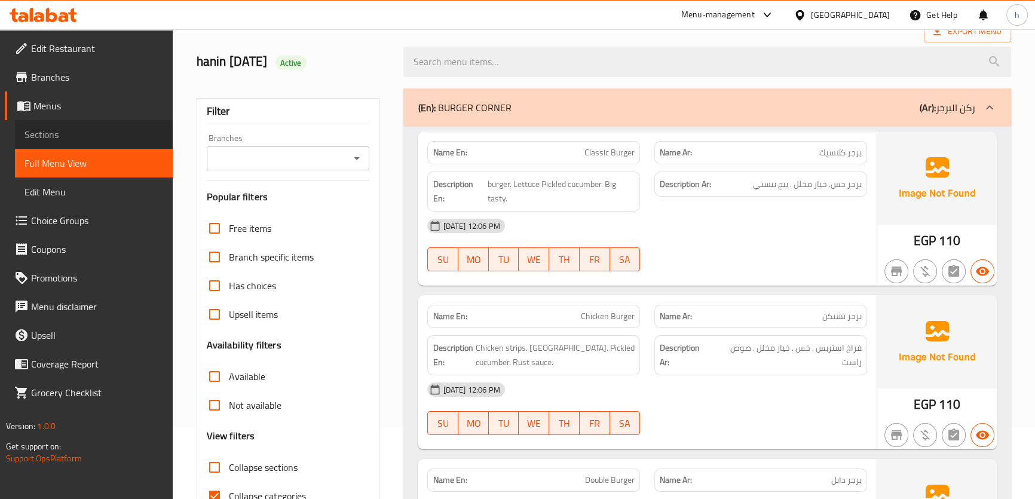
click at [58, 133] on span "Sections" at bounding box center [93, 134] width 139 height 14
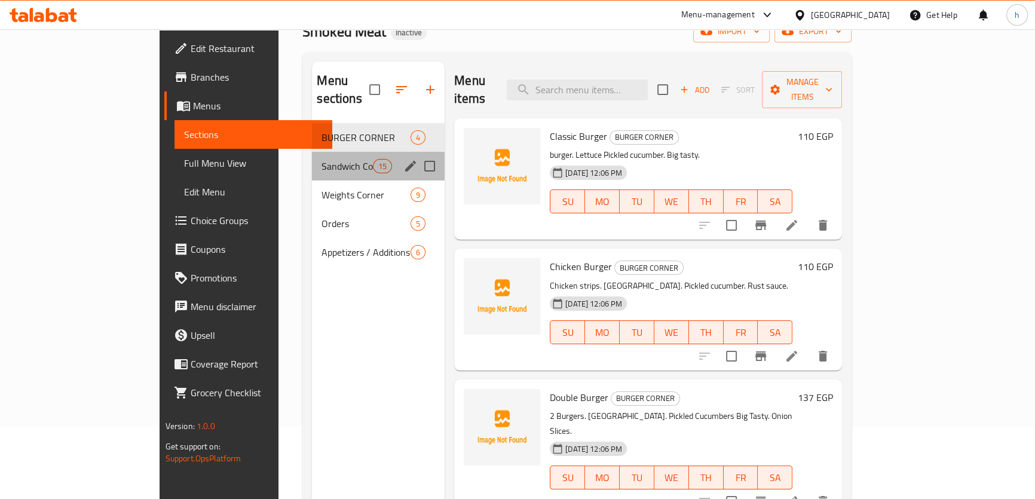
click at [312, 155] on div "Sandwich Corner 15" at bounding box center [378, 166] width 133 height 29
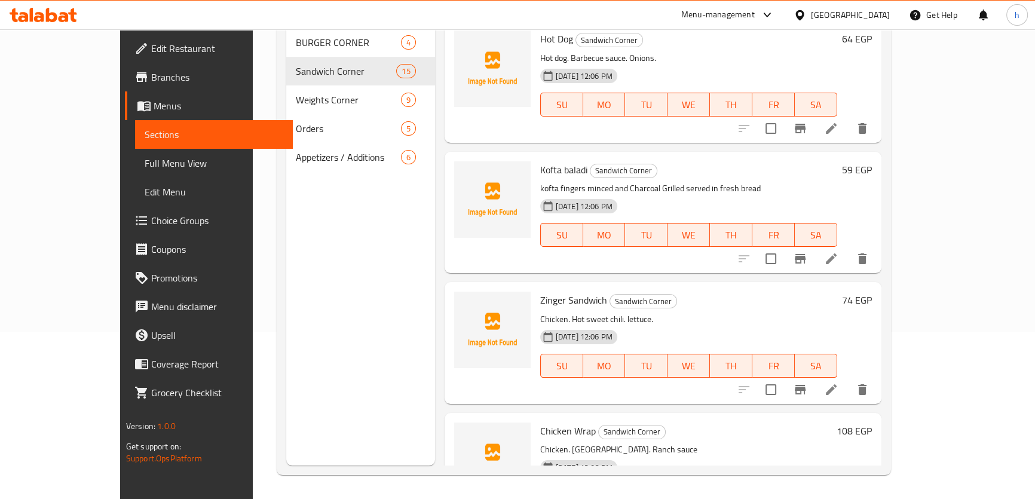
scroll to position [1380, 0]
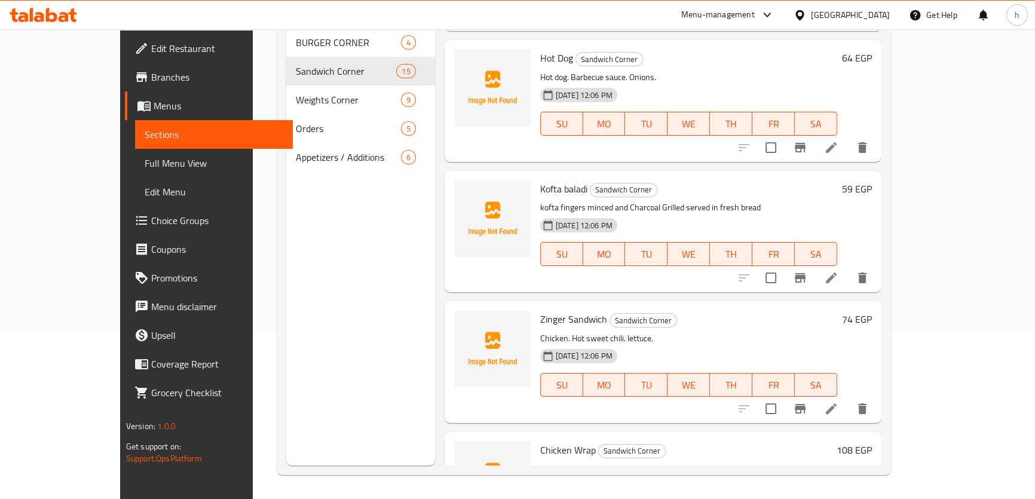
click at [848, 267] on li at bounding box center [830, 278] width 33 height 22
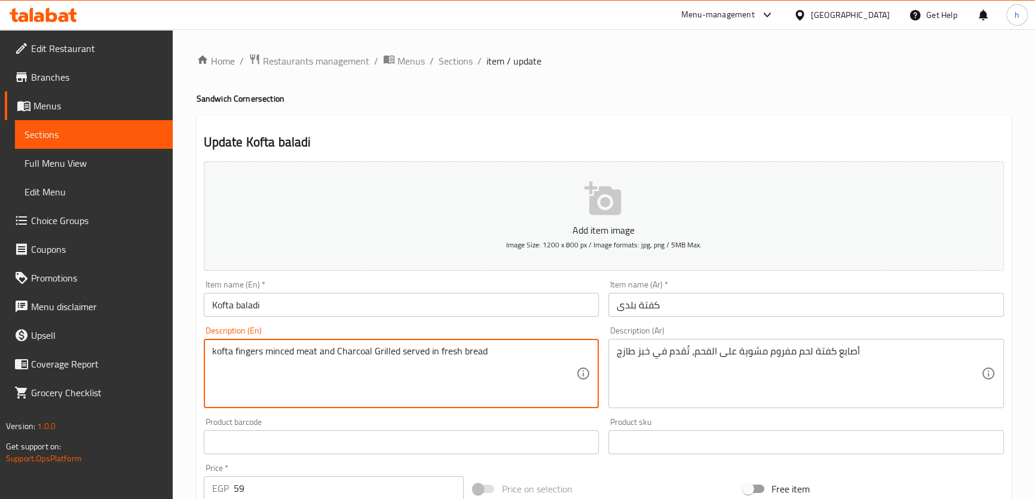
click at [325, 349] on textarea "kofta fingers minced meat and Charcoal Grilled served in fresh bread" at bounding box center [394, 373] width 364 height 57
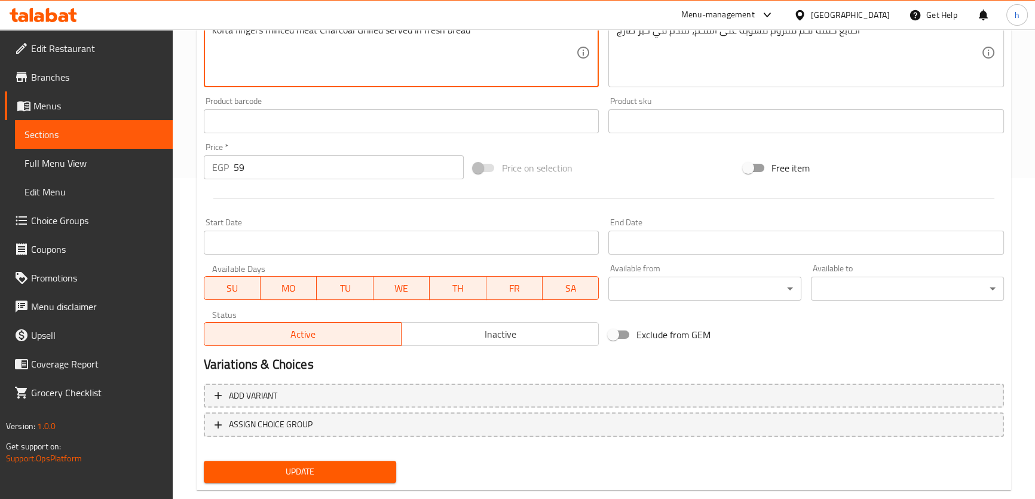
scroll to position [326, 0]
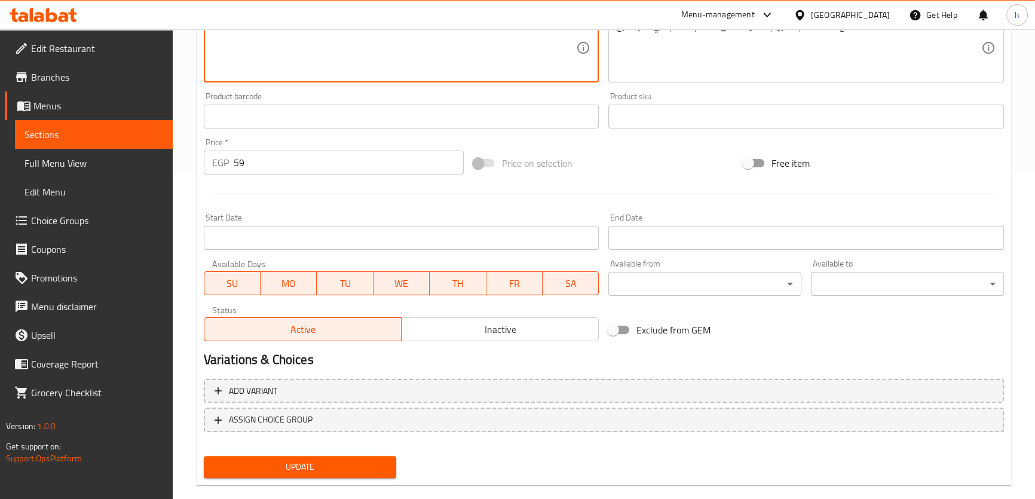
type textarea "kofta fingers minced meat Charcoal Grilled served in fresh bread"
click at [358, 467] on span "Update" at bounding box center [300, 466] width 174 height 15
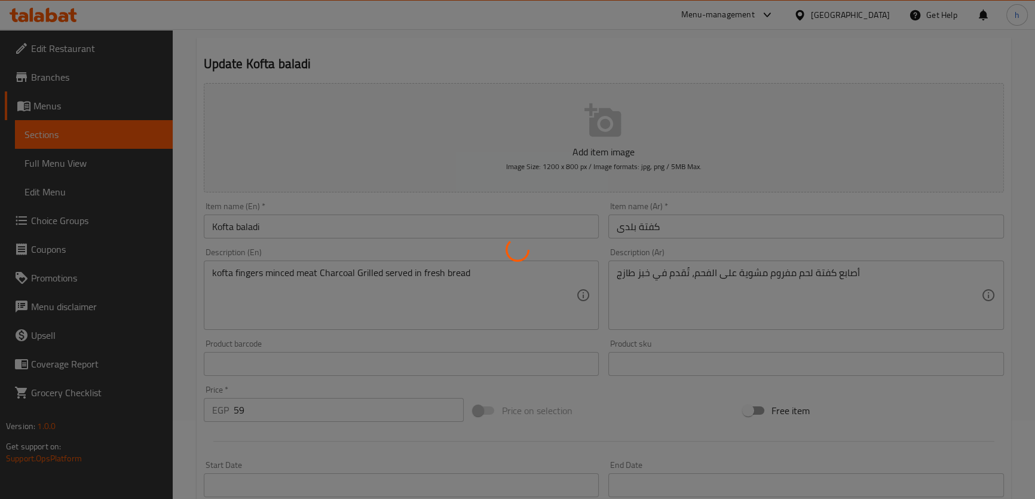
scroll to position [0, 0]
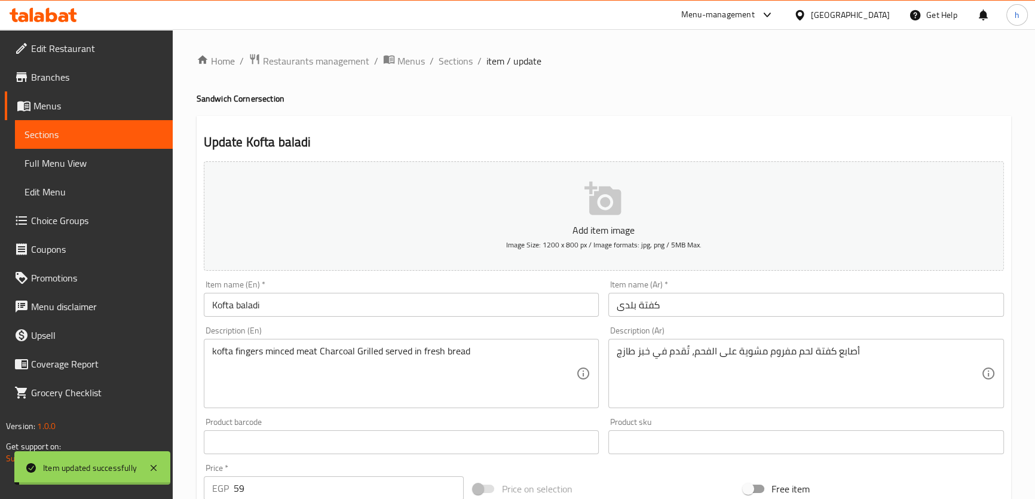
click at [71, 161] on span "Full Menu View" at bounding box center [93, 163] width 139 height 14
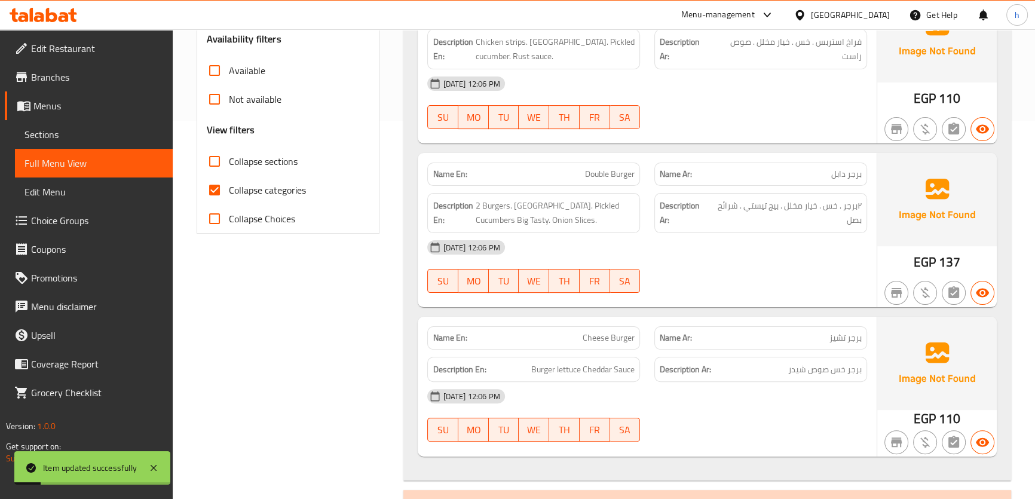
scroll to position [489, 0]
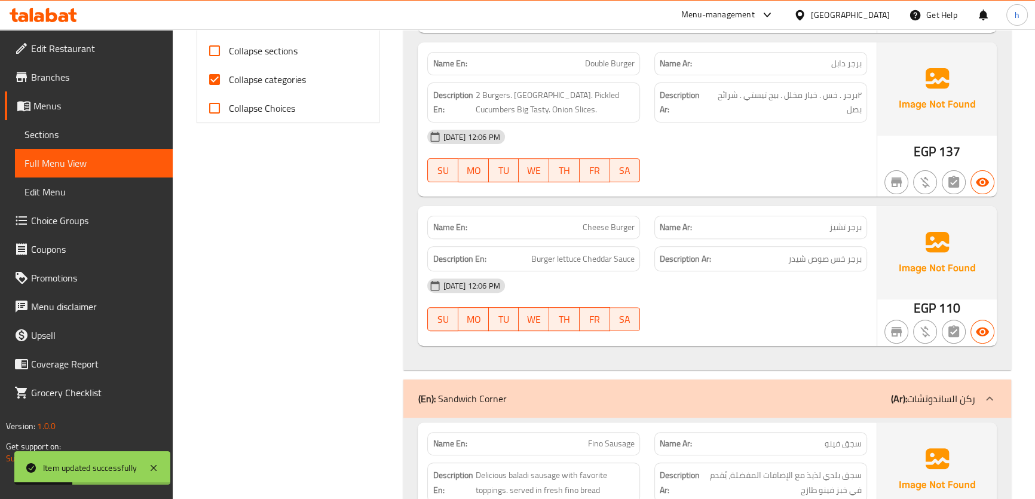
click at [302, 84] on span "Collapse categories" at bounding box center [267, 79] width 77 height 14
click at [229, 84] on input "Collapse categories" at bounding box center [214, 79] width 29 height 29
checkbox input "false"
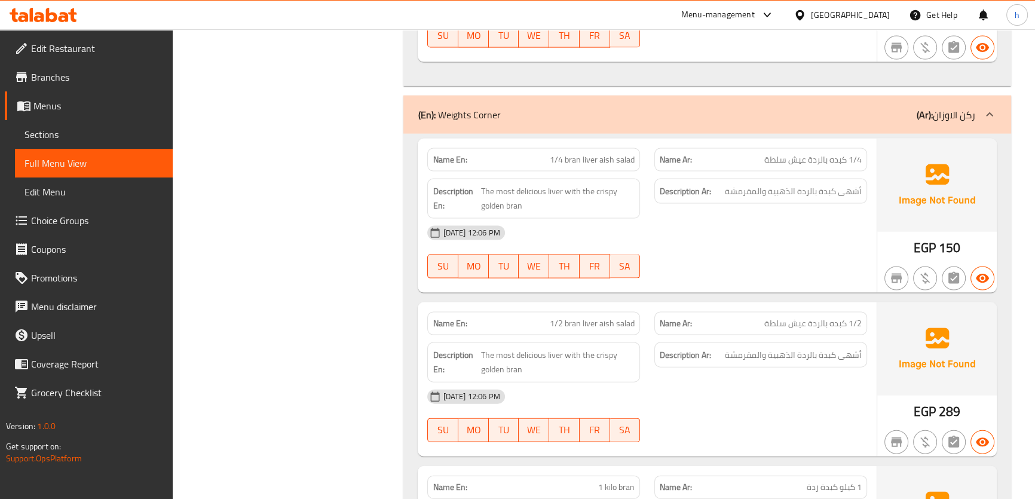
scroll to position [3421, 0]
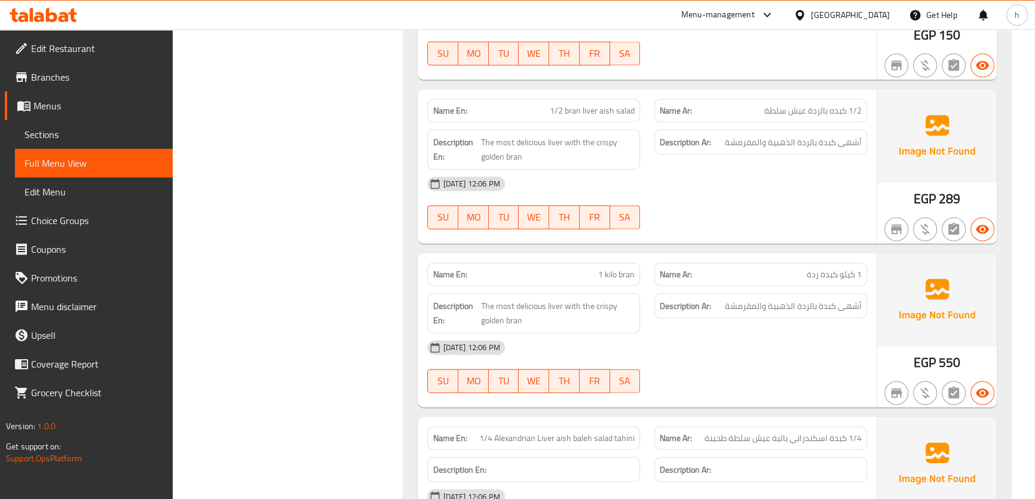
click at [615, 268] on span "1 kilo bran" at bounding box center [616, 274] width 36 height 13
click at [614, 268] on span "1 kilo bran" at bounding box center [616, 274] width 36 height 13
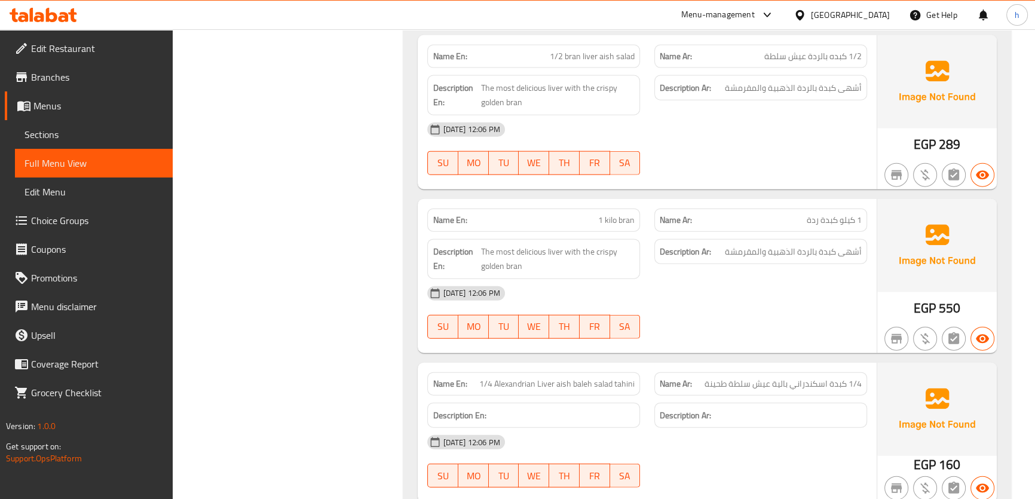
click at [697, 279] on div "[DATE] 12:06 PM" at bounding box center [646, 293] width 453 height 29
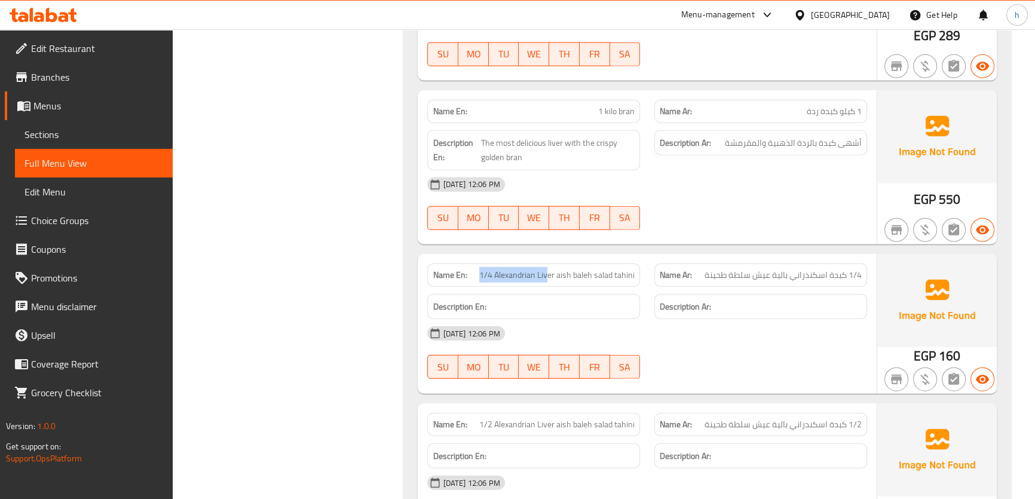
drag, startPoint x: 481, startPoint y: 236, endPoint x: 775, endPoint y: 233, distance: 293.3
click at [556, 269] on span "1/4 Alexandrian Liver aish baleh salad tahini" at bounding box center [556, 275] width 155 height 13
drag, startPoint x: 595, startPoint y: 232, endPoint x: 603, endPoint y: 232, distance: 7.8
click at [597, 269] on span "1/4 Alexandrian Liver aish baleh salad tahini" at bounding box center [556, 275] width 155 height 13
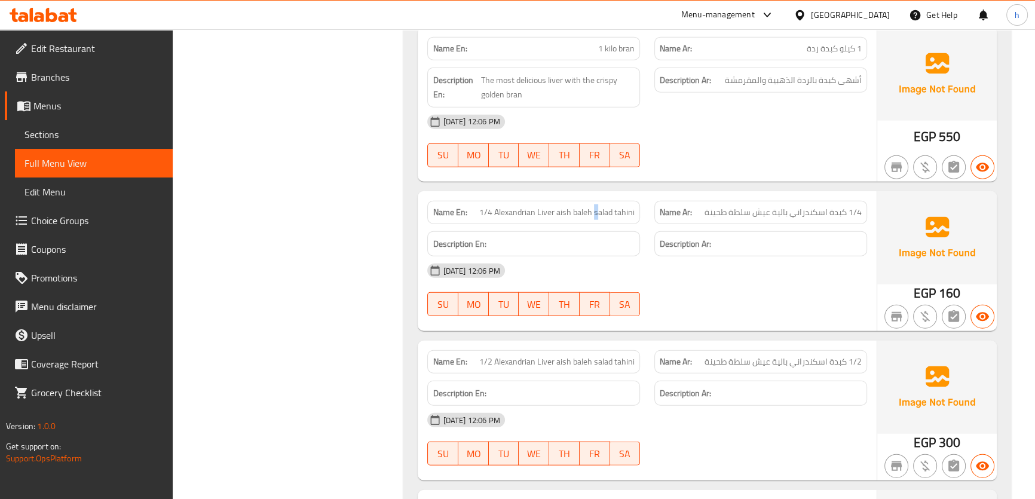
scroll to position [3747, 0]
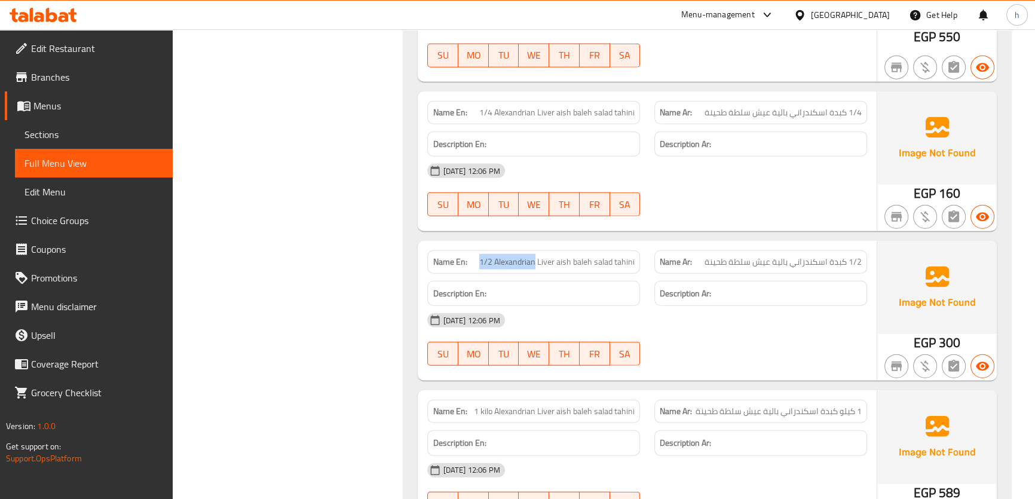
drag, startPoint x: 481, startPoint y: 223, endPoint x: 535, endPoint y: 224, distance: 54.4
click at [535, 256] on p "Name En: 1/2 Alexandrian Liver aish baleh salad tahini" at bounding box center [533, 262] width 202 height 13
click at [573, 256] on span "1/2 Alexandrian Liver aish baleh salad tahini" at bounding box center [556, 262] width 155 height 13
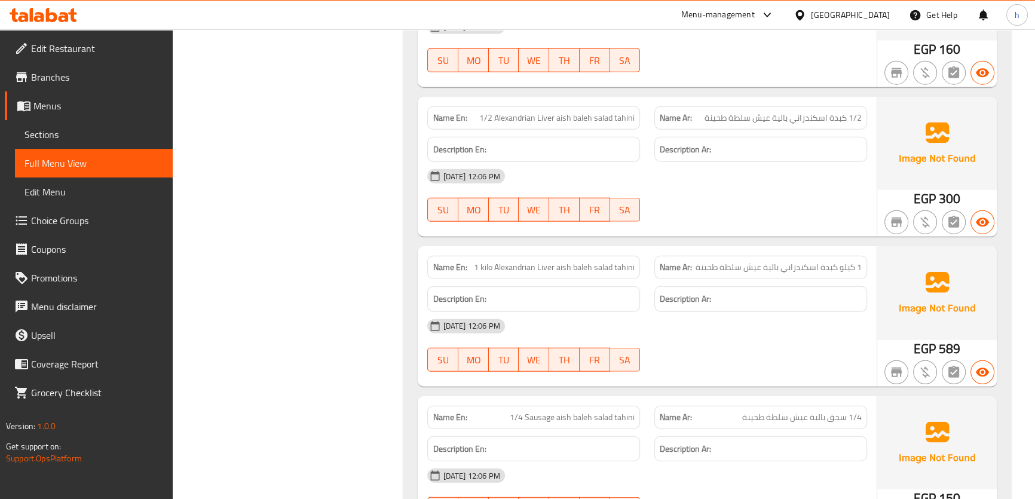
scroll to position [3910, 0]
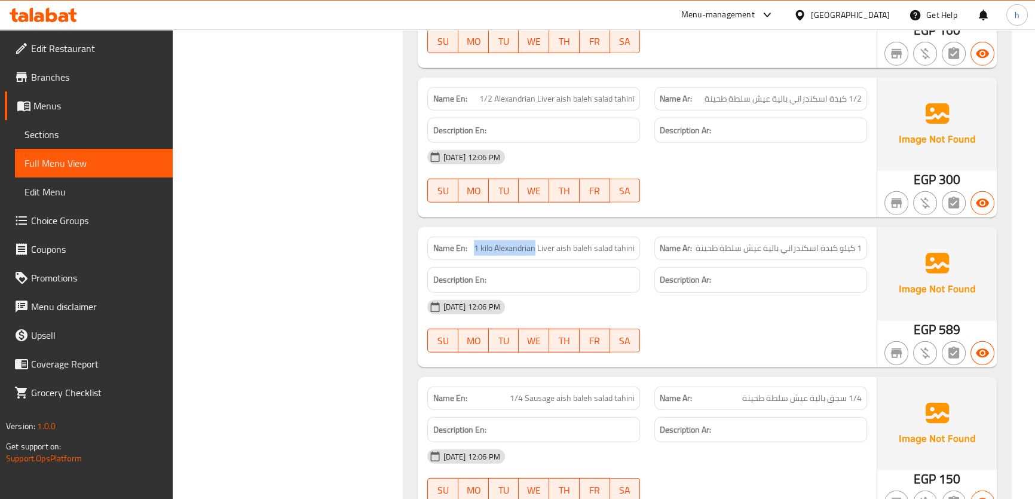
drag, startPoint x: 471, startPoint y: 204, endPoint x: 702, endPoint y: 208, distance: 231.2
click at [539, 237] on div "Name En: 1 kilo Alexandrian Liver aish baleh salad tahini" at bounding box center [533, 248] width 213 height 23
drag, startPoint x: 559, startPoint y: 204, endPoint x: 640, endPoint y: 214, distance: 81.9
click at [640, 229] on div "Name En: 1 kilo Alexandrian Liver aish baleh salad tahini" at bounding box center [533, 248] width 227 height 38
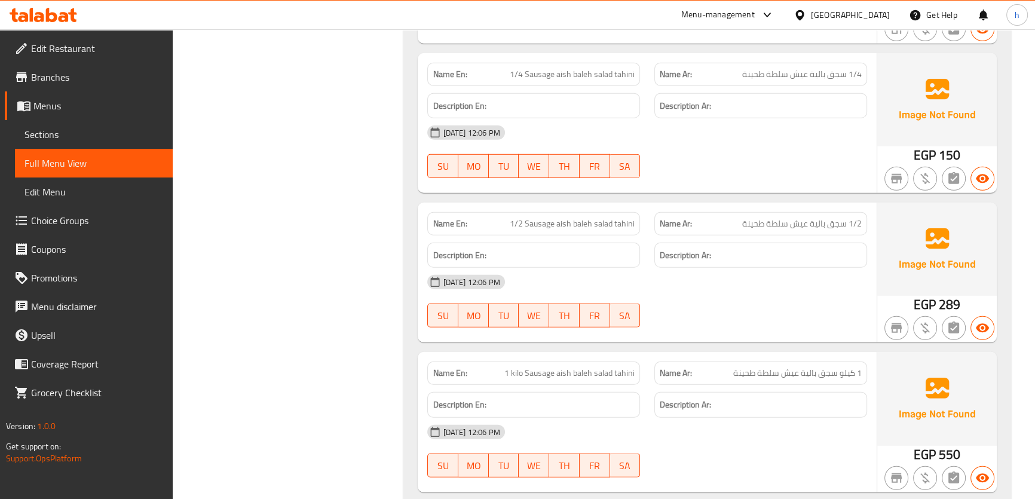
scroll to position [4235, 0]
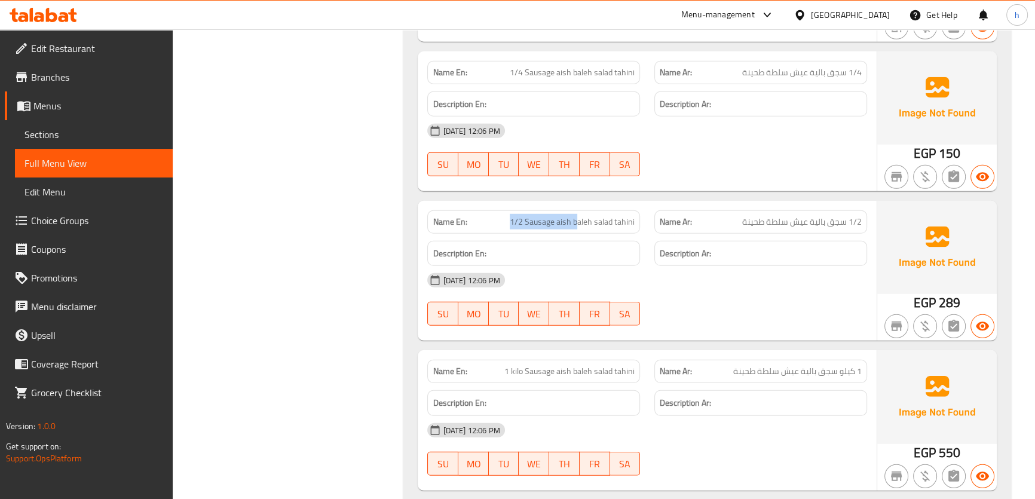
drag, startPoint x: 501, startPoint y: 179, endPoint x: 633, endPoint y: 197, distance: 132.6
click at [578, 216] on p "Name En: 1/2 Sausage aish baleh salad tahini" at bounding box center [533, 222] width 202 height 13
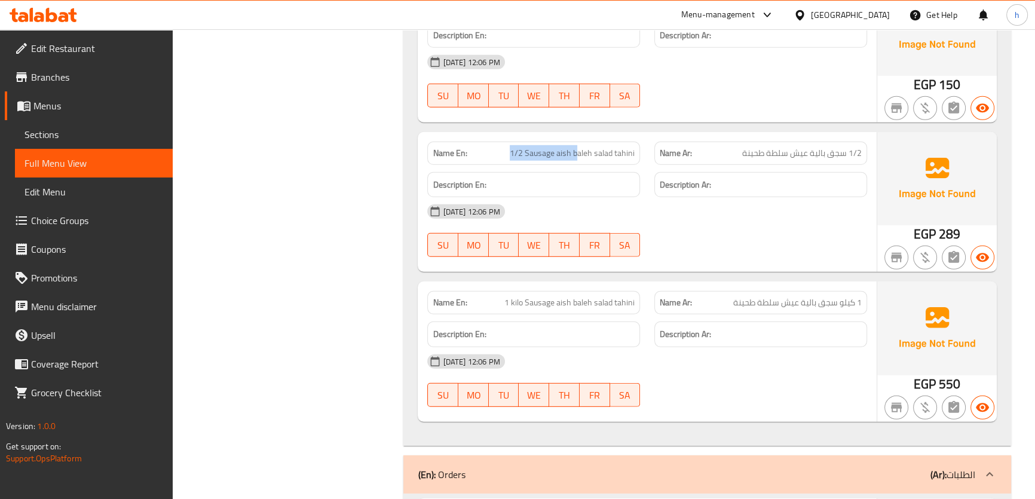
scroll to position [4344, 0]
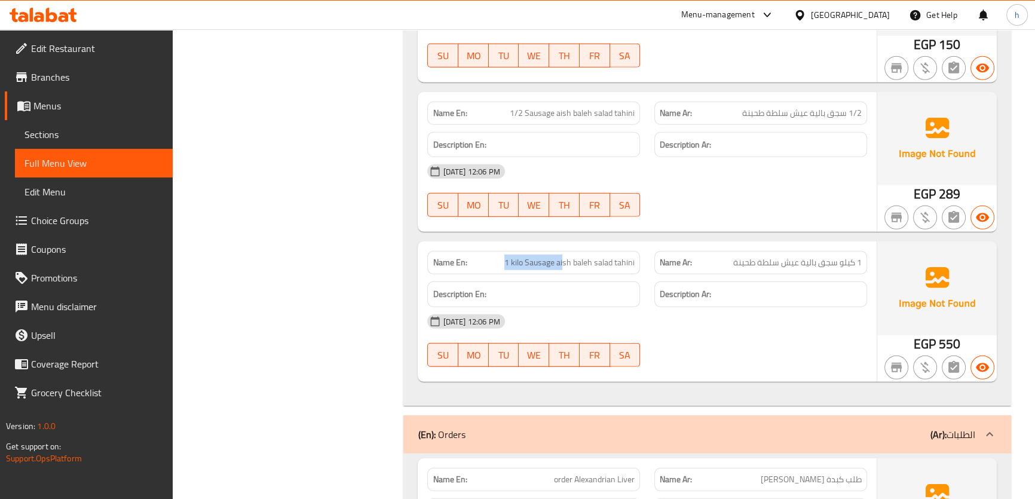
drag, startPoint x: 494, startPoint y: 222, endPoint x: 737, endPoint y: 222, distance: 242.5
click at [602, 256] on p "Name En: 1 kilo Sausage aish baleh salad tahini" at bounding box center [533, 262] width 202 height 13
drag, startPoint x: 856, startPoint y: 220, endPoint x: 563, endPoint y: 232, distance: 292.9
click at [800, 256] on span "1 كيلو سجق بالية عيش سلطة طحينة" at bounding box center [797, 262] width 128 height 13
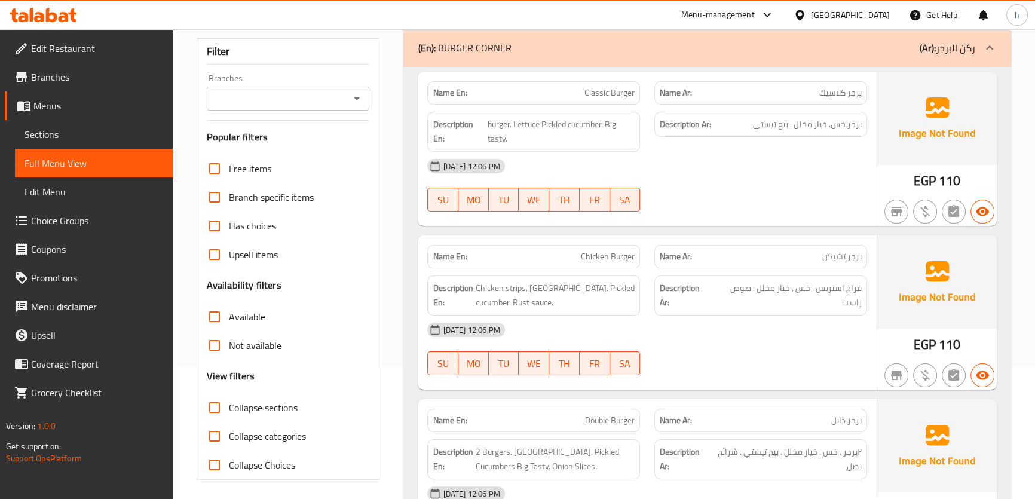
scroll to position [54, 0]
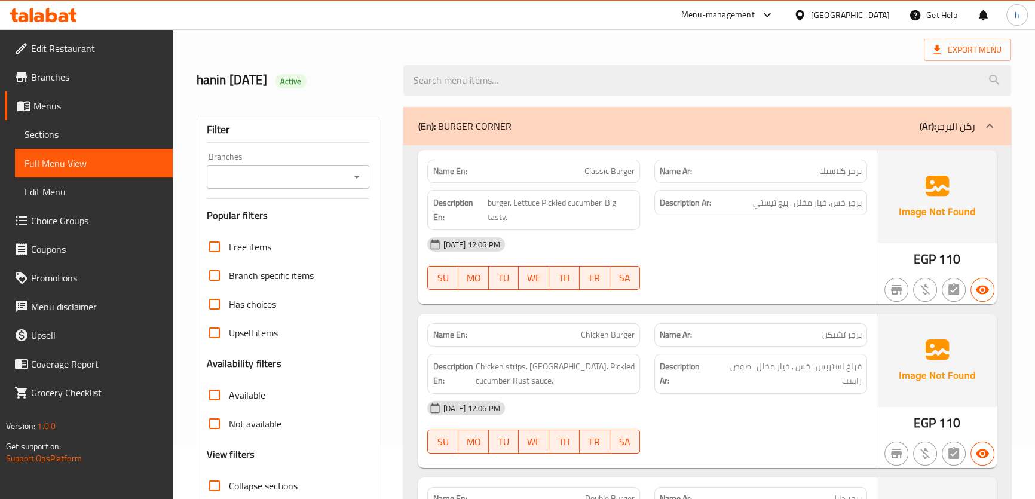
click at [90, 137] on span "Sections" at bounding box center [93, 134] width 139 height 14
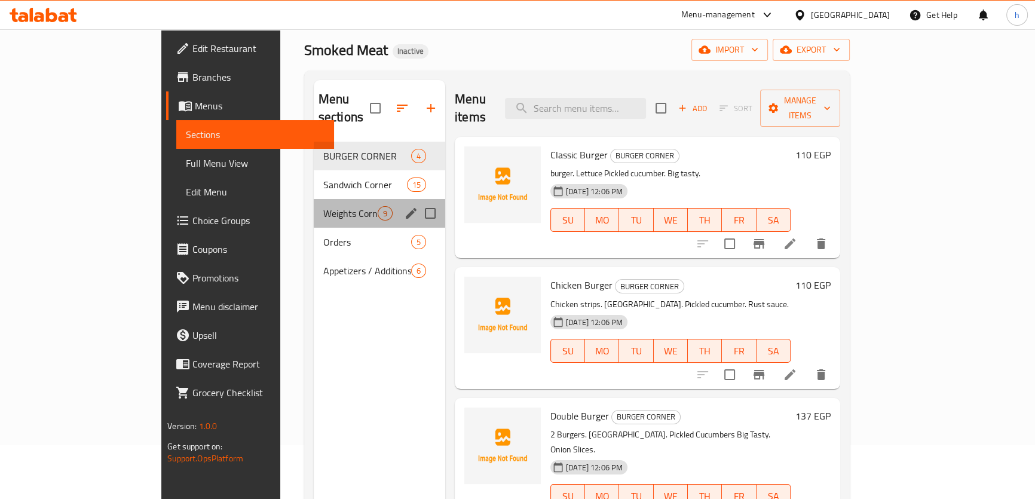
click at [314, 206] on div "Weights Corner 9" at bounding box center [379, 213] width 131 height 29
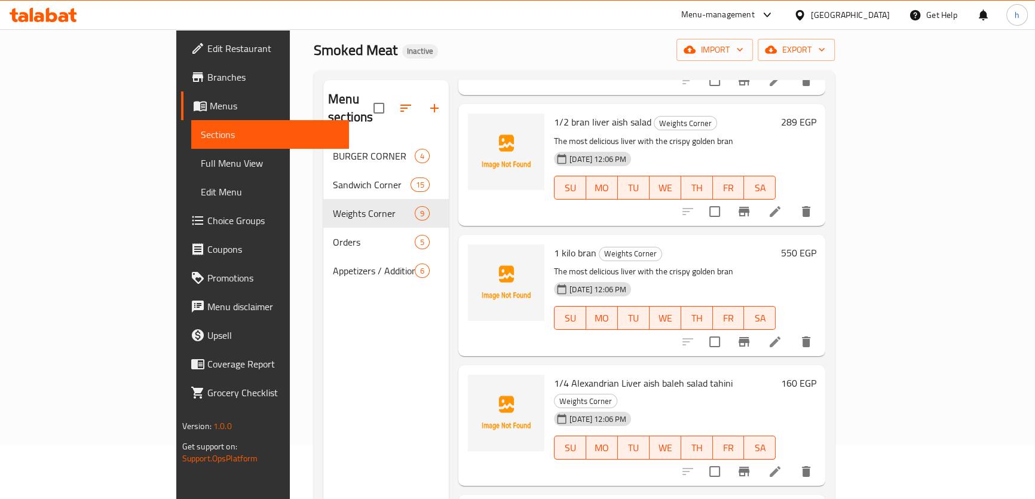
scroll to position [109, 0]
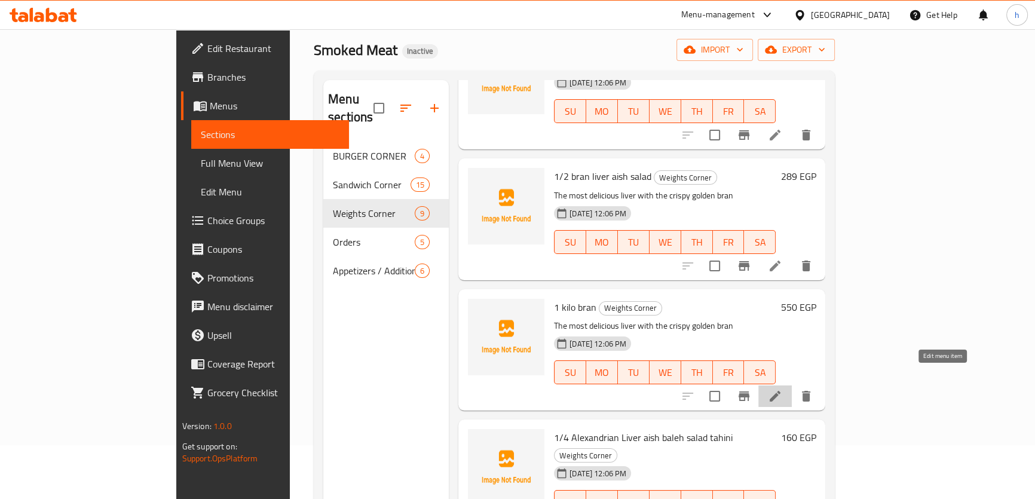
click at [782, 389] on icon at bounding box center [775, 396] width 14 height 14
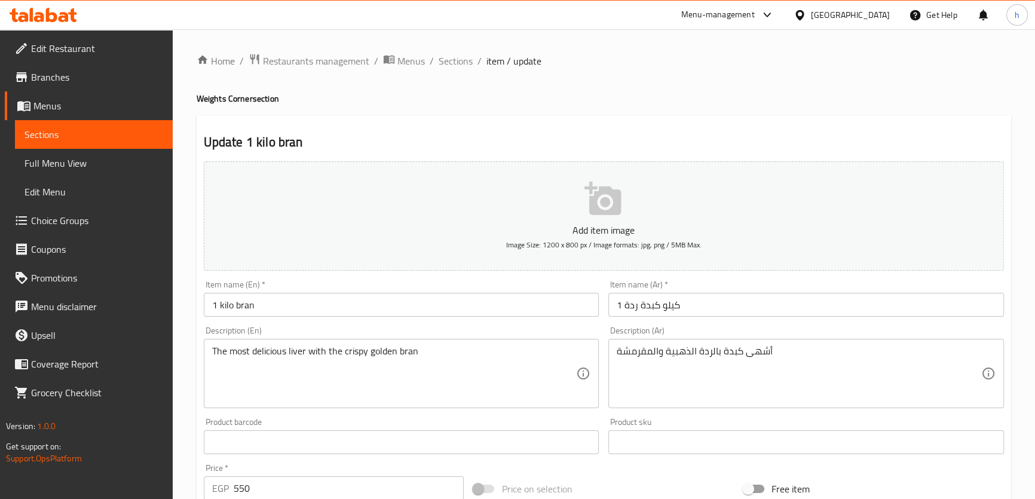
click at [236, 308] on input "1 kilo bran" at bounding box center [401, 305] width 395 height 24
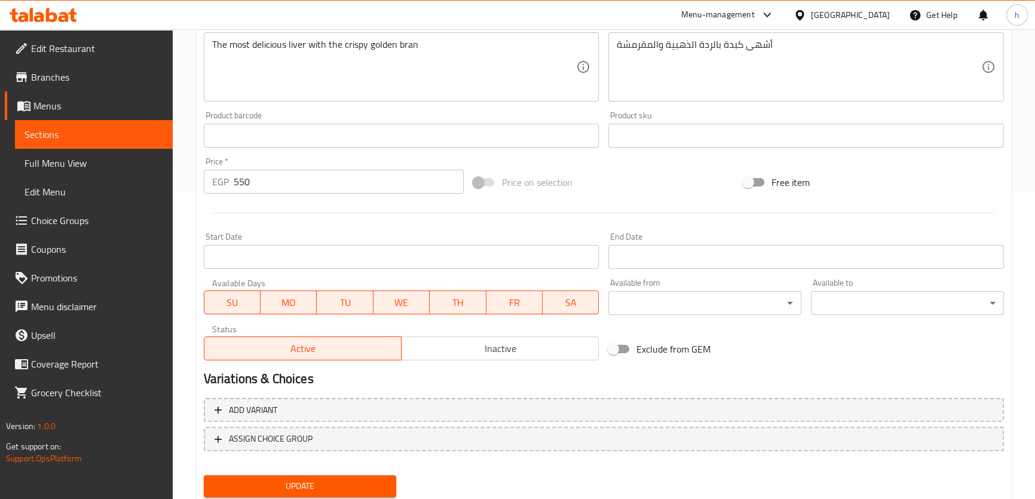
scroll to position [344, 0]
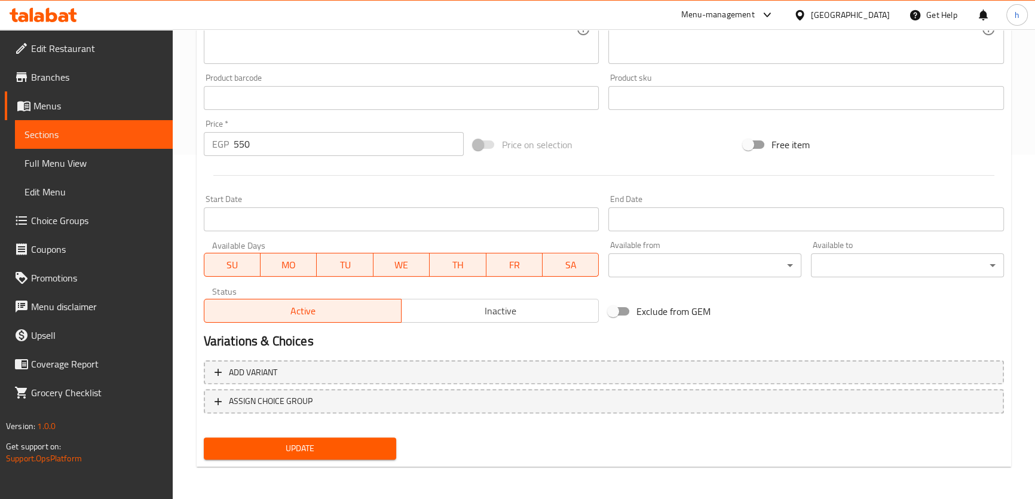
type input "1 kilo liver bran"
click at [307, 446] on span "Update" at bounding box center [300, 448] width 174 height 15
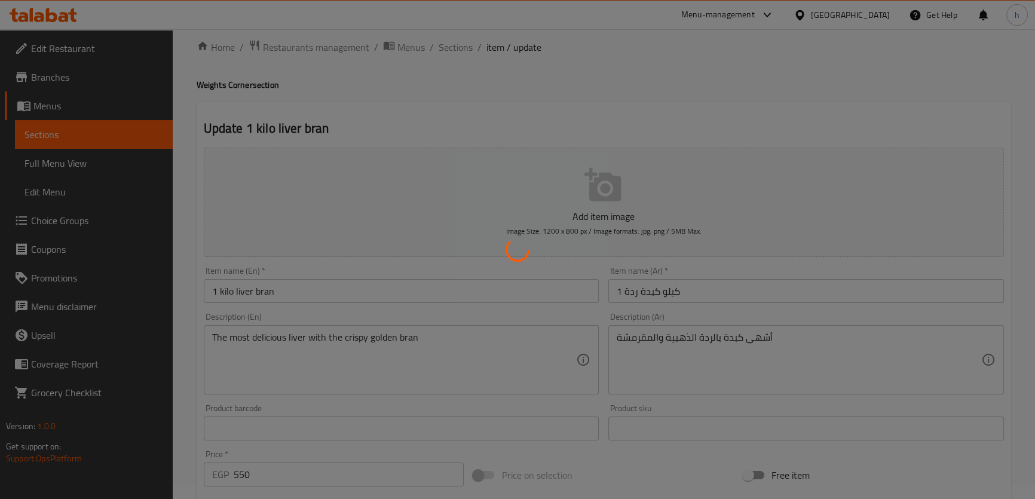
scroll to position [0, 0]
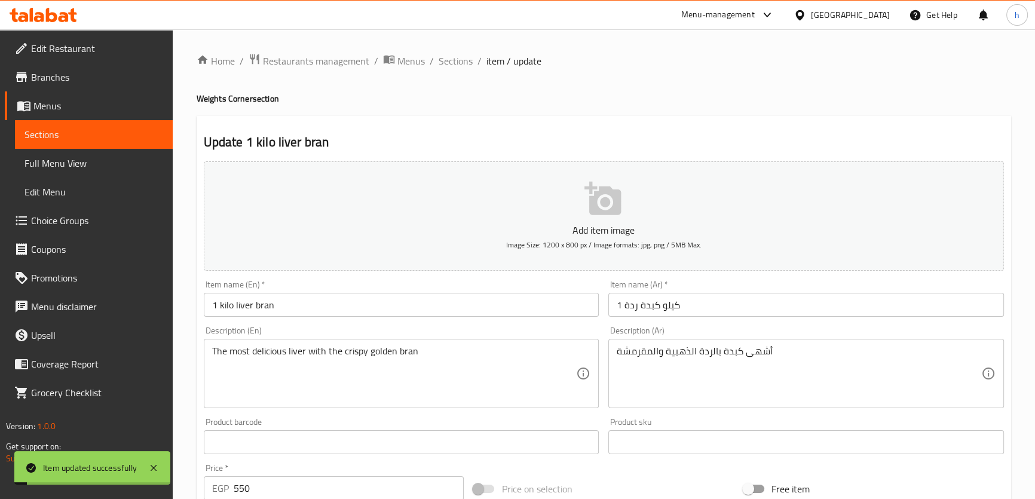
click at [90, 164] on span "Full Menu View" at bounding box center [93, 163] width 139 height 14
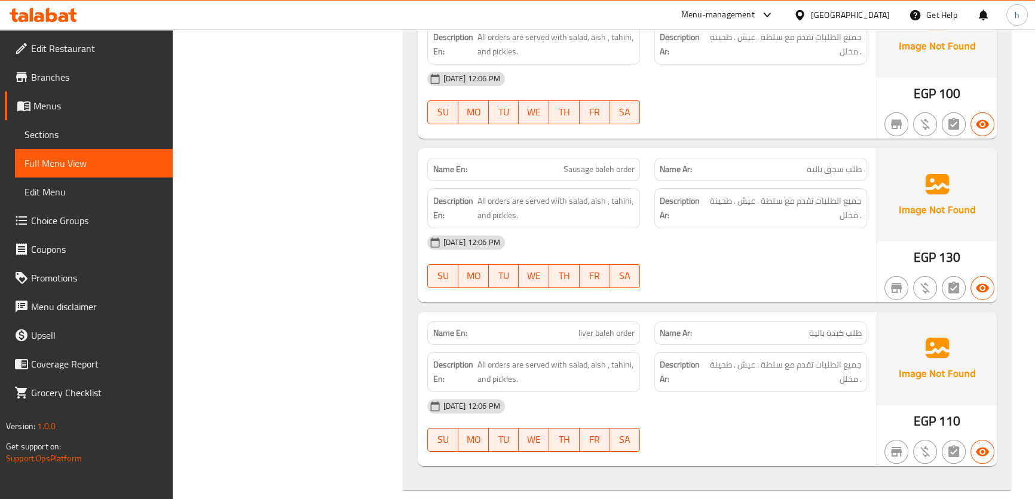
scroll to position [5159, 0]
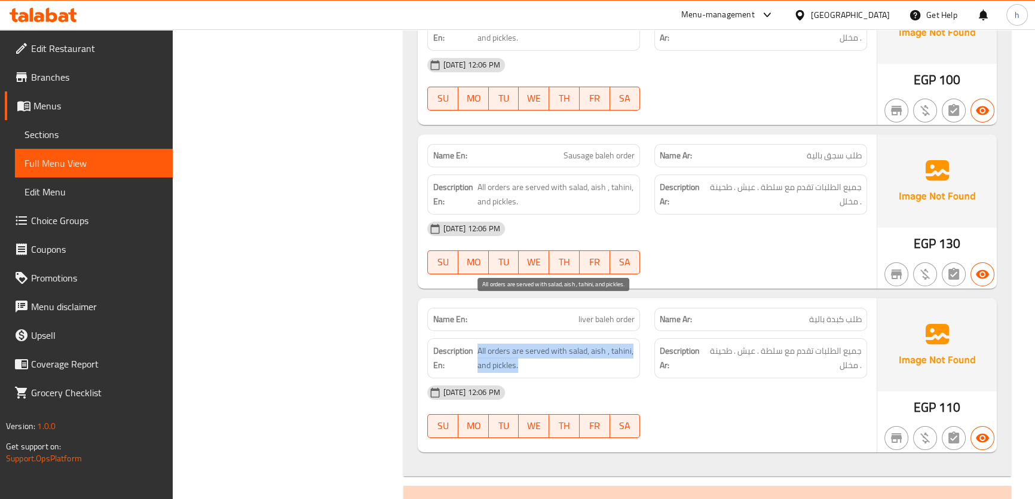
drag, startPoint x: 478, startPoint y: 311, endPoint x: 665, endPoint y: 299, distance: 187.3
click at [617, 343] on span "All orders are served with salad, aish , tahini, and pickles." at bounding box center [555, 357] width 157 height 29
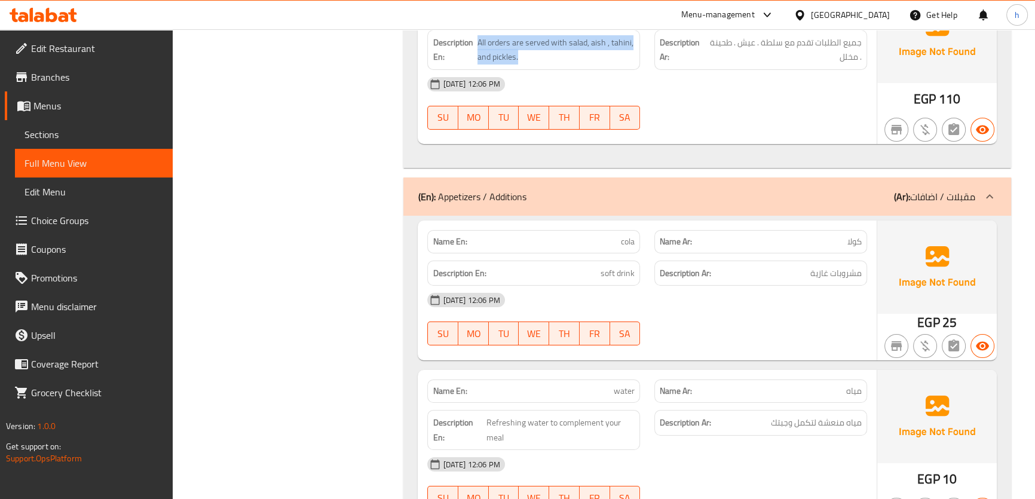
scroll to position [5484, 0]
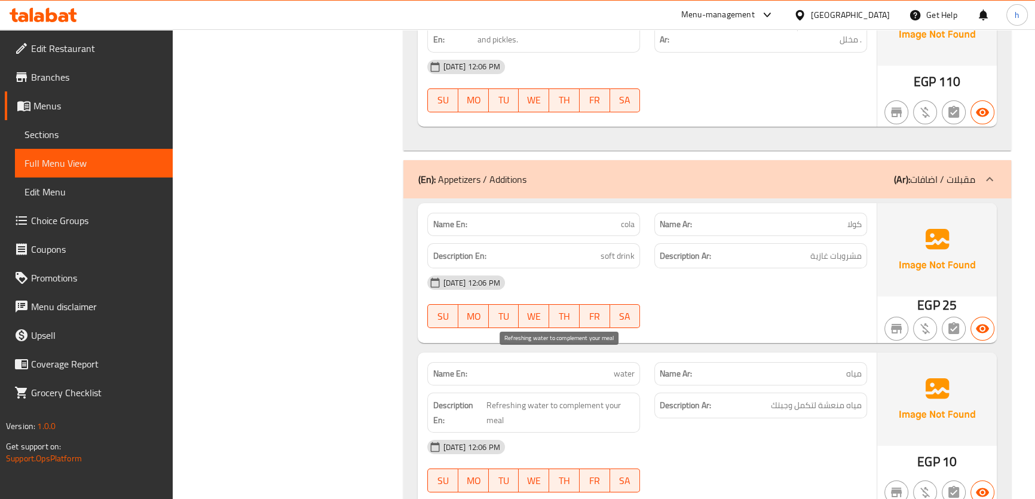
click at [515, 398] on span "Refreshing water to complement your meal" at bounding box center [560, 412] width 148 height 29
click at [514, 398] on span "Refreshing water to complement your meal" at bounding box center [560, 412] width 148 height 29
click at [513, 398] on span "Refreshing water to complement your meal" at bounding box center [560, 412] width 148 height 29
click at [532, 398] on span "Refreshing water to complement your meal" at bounding box center [560, 412] width 148 height 29
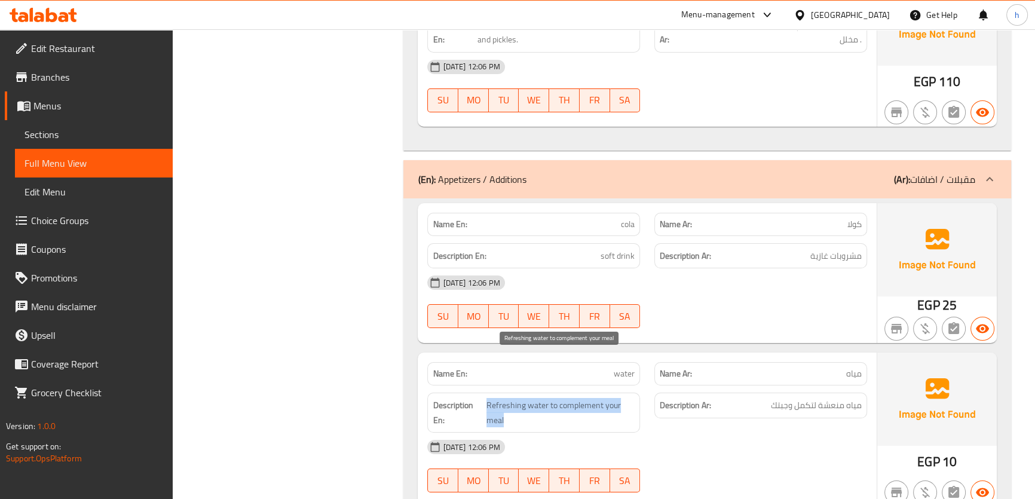
click at [532, 398] on span "Refreshing water to complement your meal" at bounding box center [560, 412] width 148 height 29
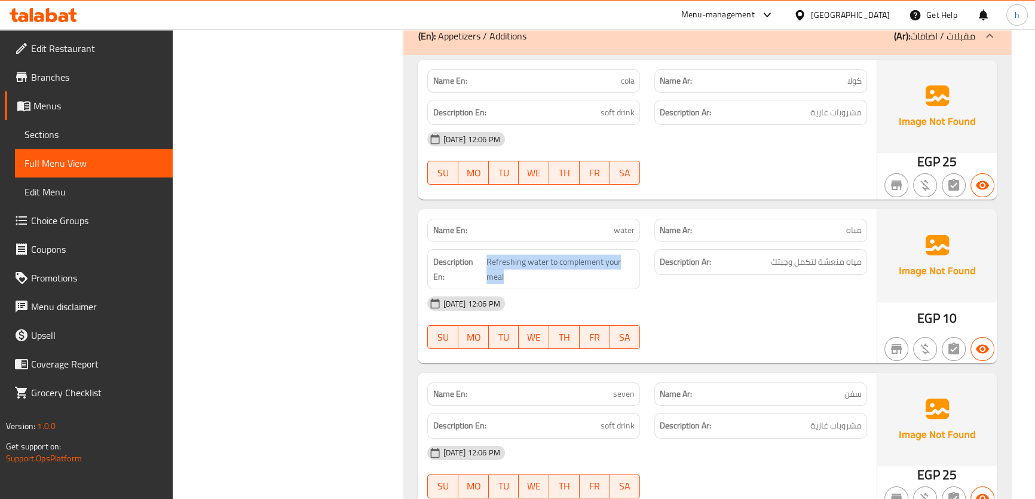
scroll to position [5647, 0]
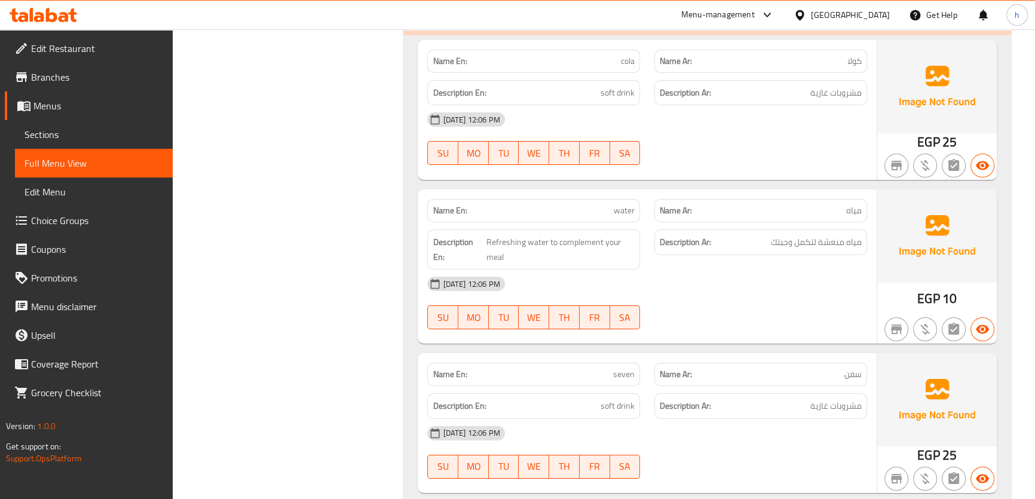
click at [588, 398] on h6 "Description En: soft drink" at bounding box center [533, 405] width 202 height 15
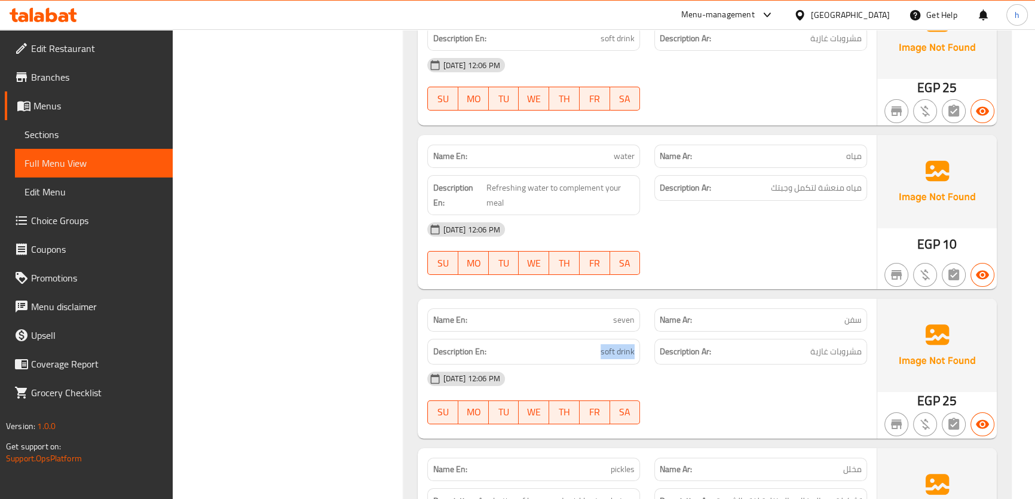
scroll to position [5810, 0]
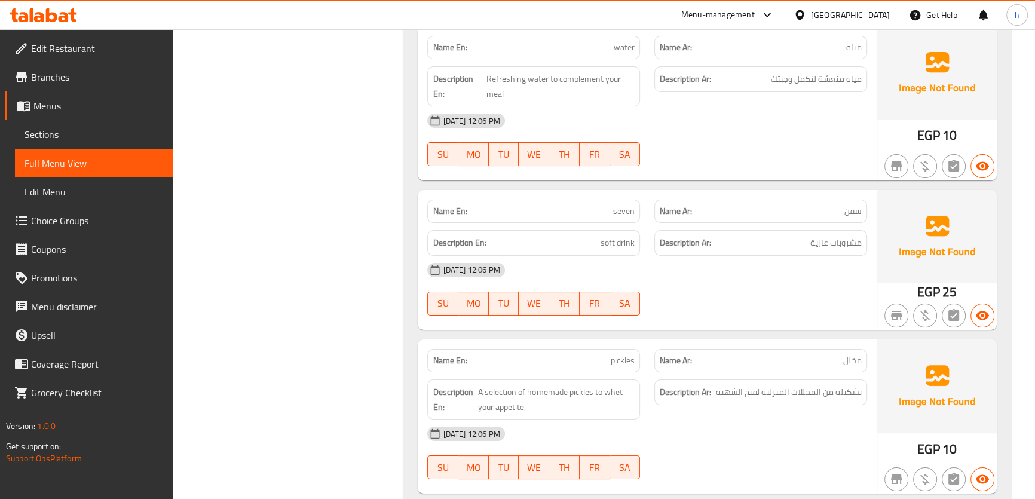
click at [800, 349] on div "Name Ar: مخلل" at bounding box center [760, 360] width 213 height 23
click at [570, 349] on div "Name En: pickles" at bounding box center [533, 360] width 213 height 23
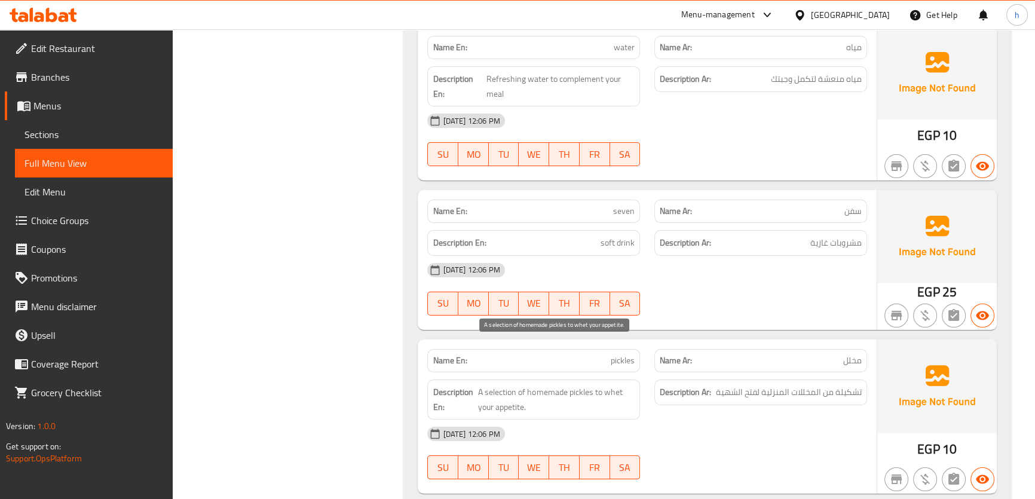
click at [529, 385] on span "A selection of homemade pickles to whet your appetite." at bounding box center [556, 399] width 157 height 29
click at [818, 385] on span "تشكيلة من المخللات المنزلية لفتح الشهية" at bounding box center [789, 392] width 146 height 15
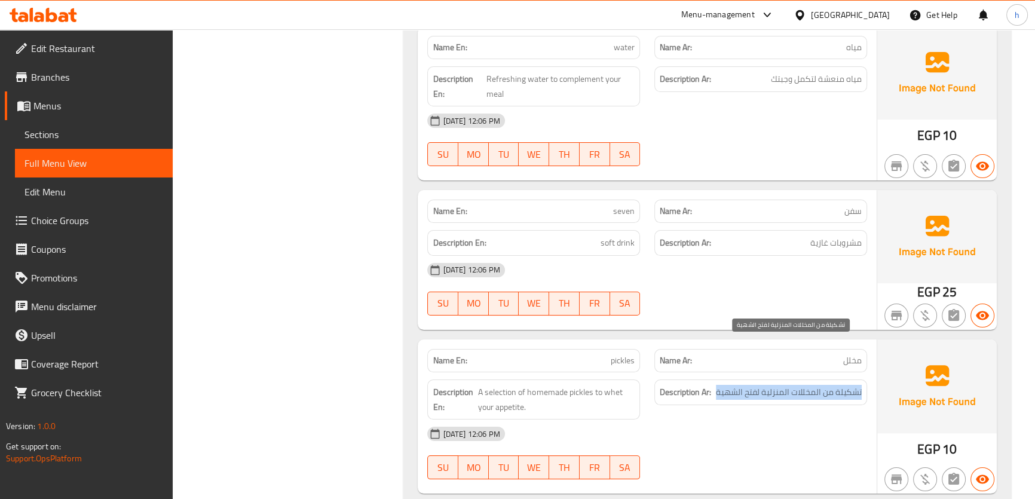
click at [818, 385] on span "تشكيلة من المخللات المنزلية لفتح الشهية" at bounding box center [789, 392] width 146 height 15
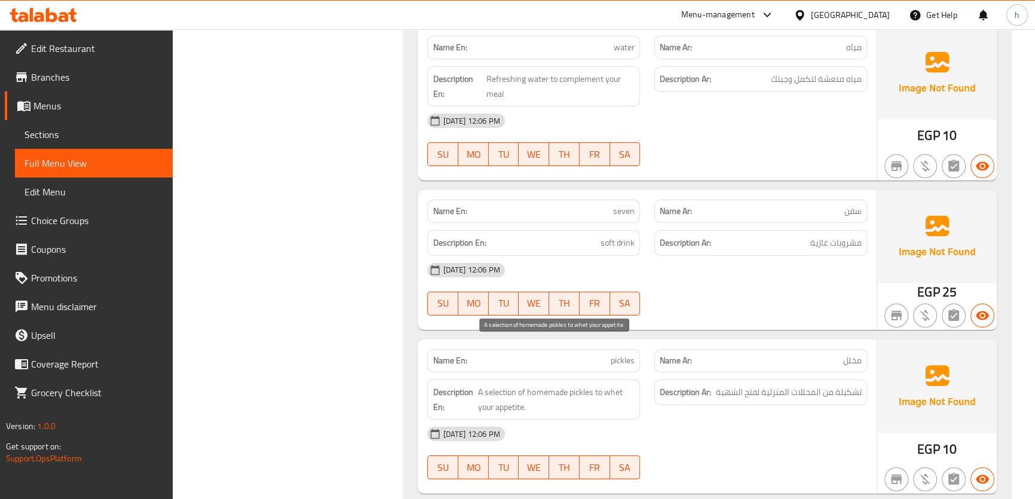
click at [593, 385] on span "A selection of homemade pickles to whet your appetite." at bounding box center [556, 399] width 157 height 29
click at [538, 385] on span "A selection of homemade pickles to whet your appetite." at bounding box center [556, 399] width 157 height 29
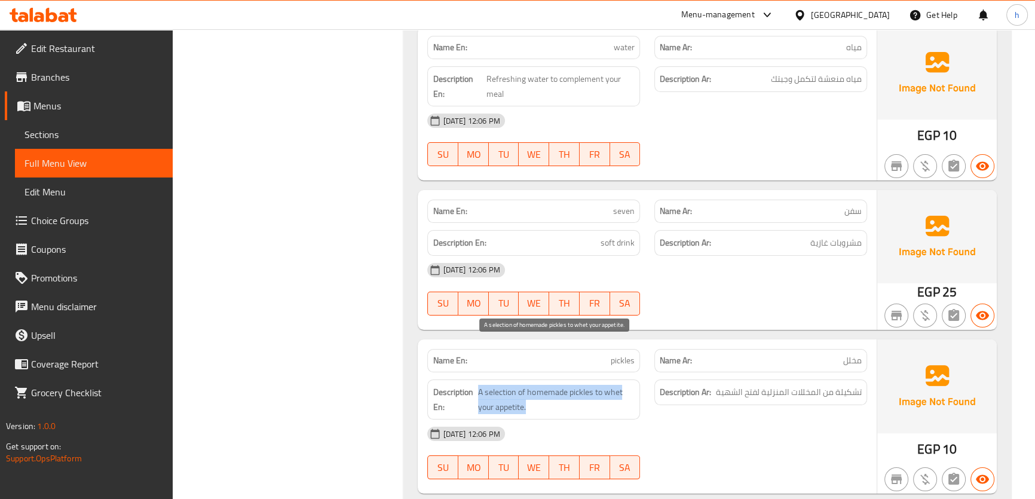
click at [538, 385] on span "A selection of homemade pickles to whet your appetite." at bounding box center [556, 399] width 157 height 29
click at [487, 385] on span "A selection of homemade pickles to whet your appetite." at bounding box center [556, 399] width 157 height 29
click at [551, 385] on span "A selection of homemade pickles to whet your appetite." at bounding box center [556, 399] width 157 height 29
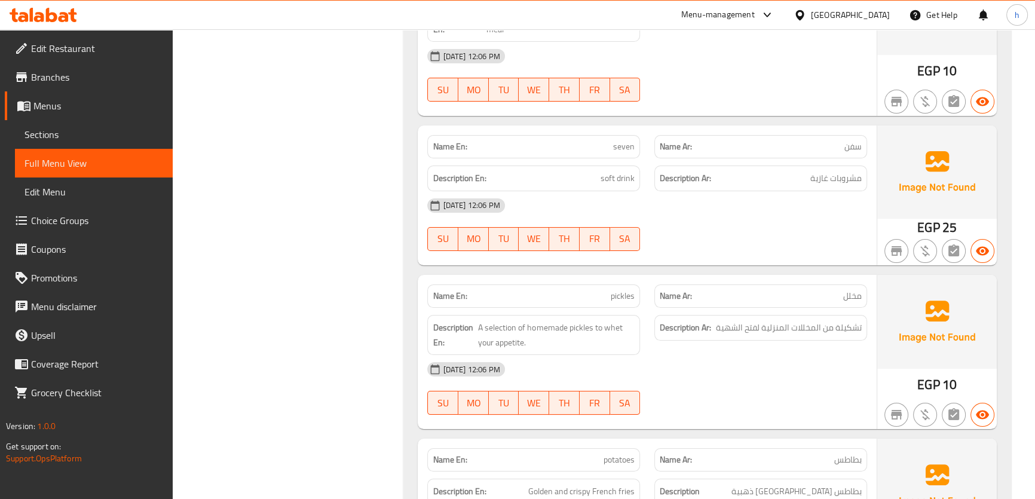
scroll to position [5974, 0]
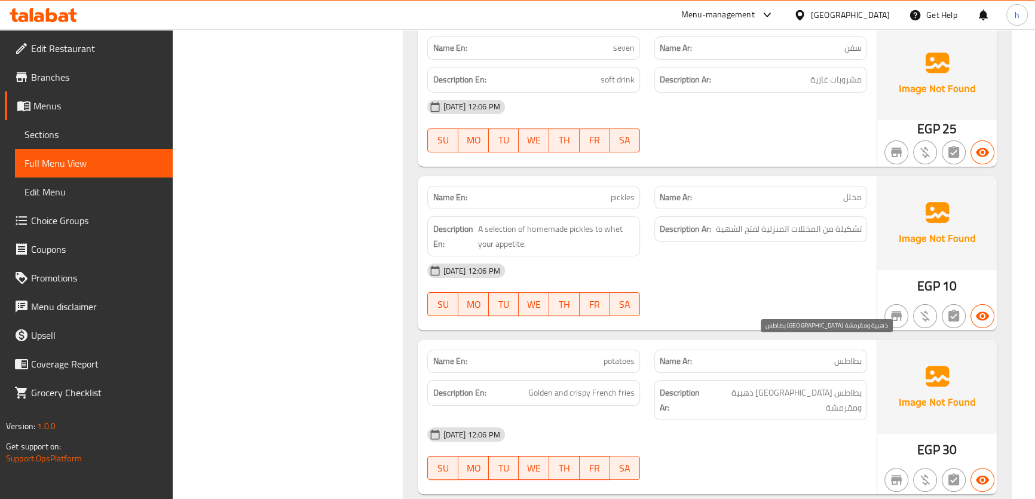
click at [848, 385] on span "بطاطس [GEOGRAPHIC_DATA] ذهبية ومقرمشة" at bounding box center [784, 399] width 153 height 29
click at [592, 385] on span "Golden and crispy French fries" at bounding box center [581, 392] width 106 height 15
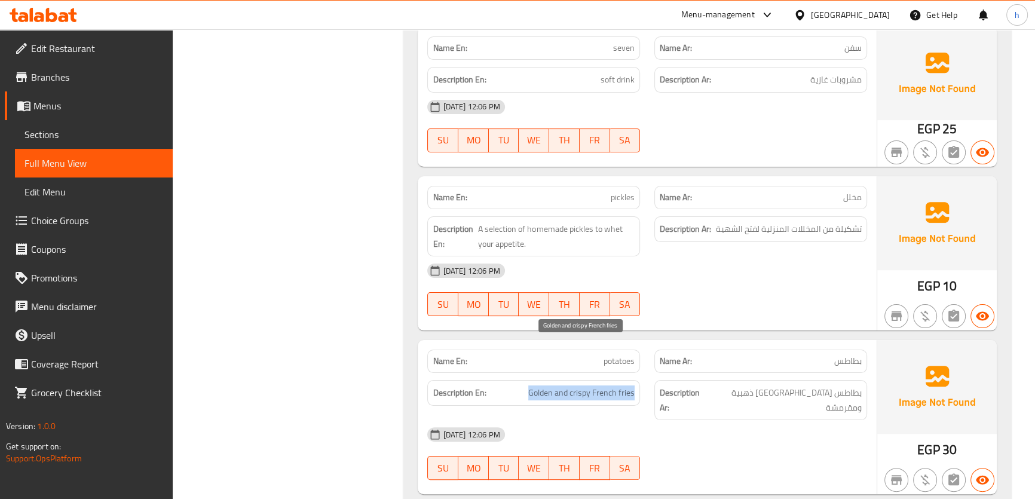
click at [592, 385] on span "Golden and crispy French fries" at bounding box center [581, 392] width 106 height 15
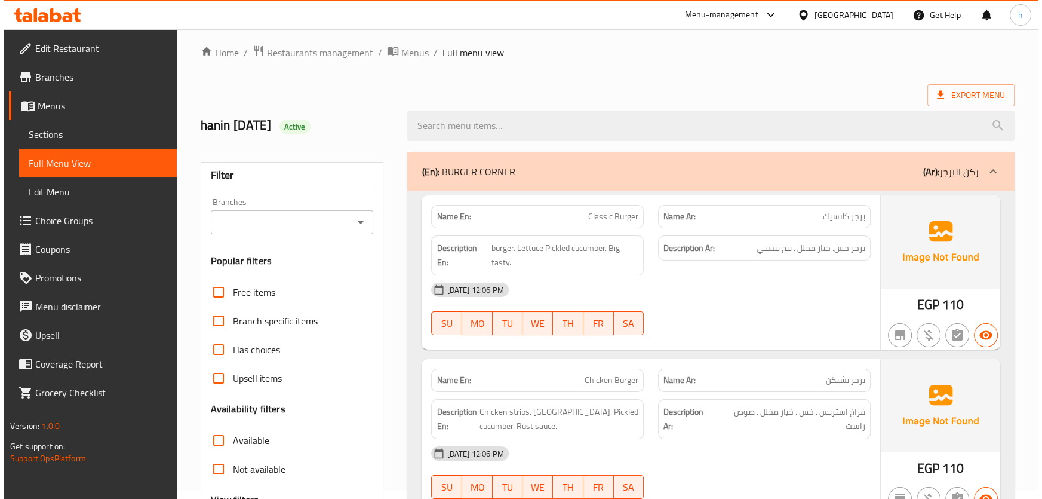
scroll to position [0, 0]
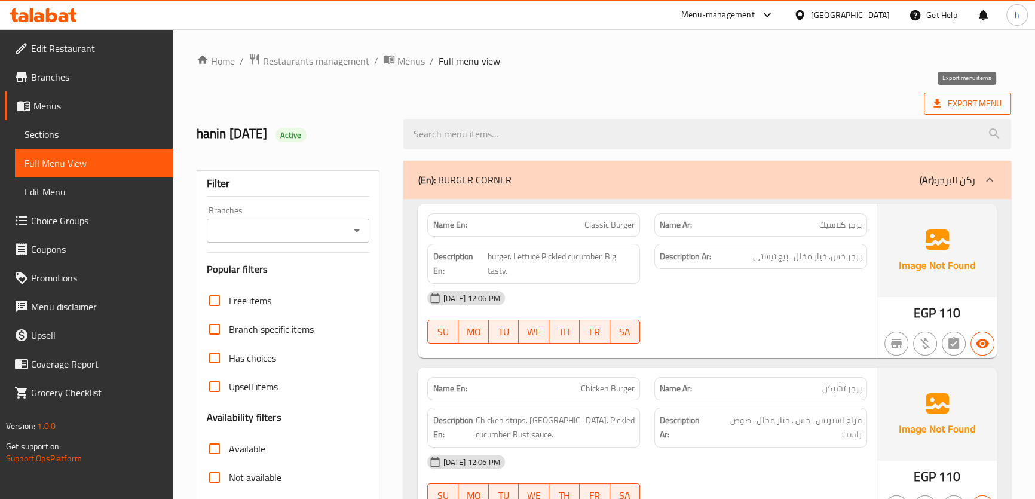
click at [959, 100] on span "Export Menu" at bounding box center [967, 103] width 68 height 15
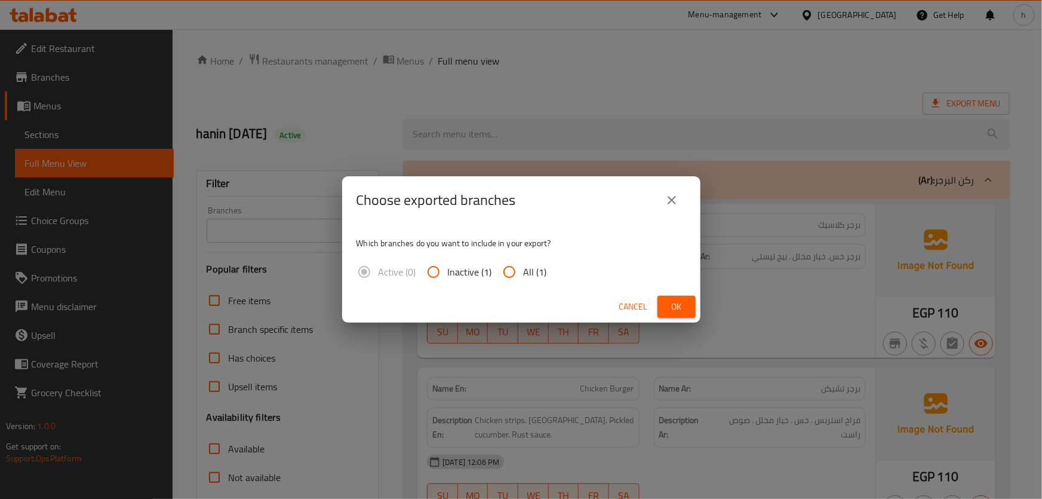
click at [532, 275] on span "All (1)" at bounding box center [535, 272] width 23 height 14
click at [524, 275] on input "All (1)" at bounding box center [509, 271] width 29 height 29
radio input "true"
click at [674, 304] on span "Ok" at bounding box center [676, 306] width 19 height 15
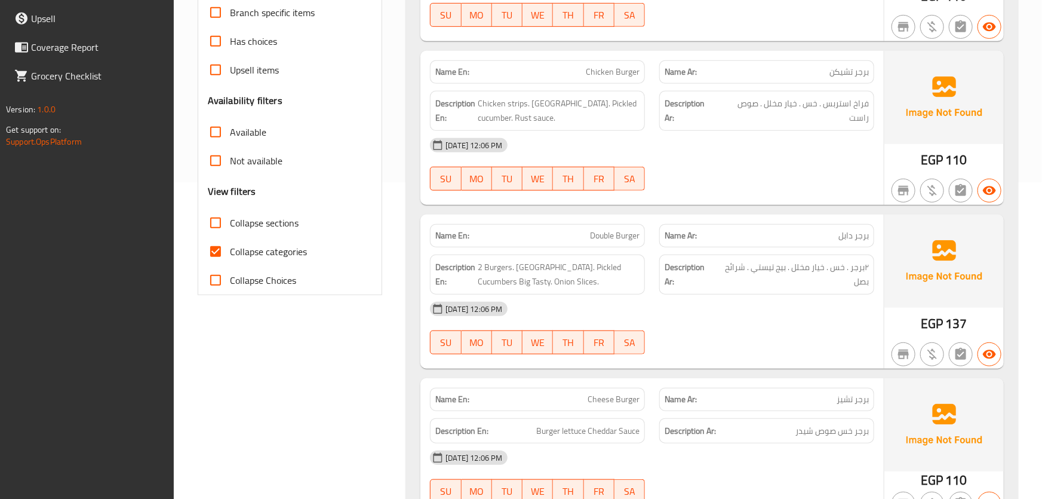
scroll to position [309, 0]
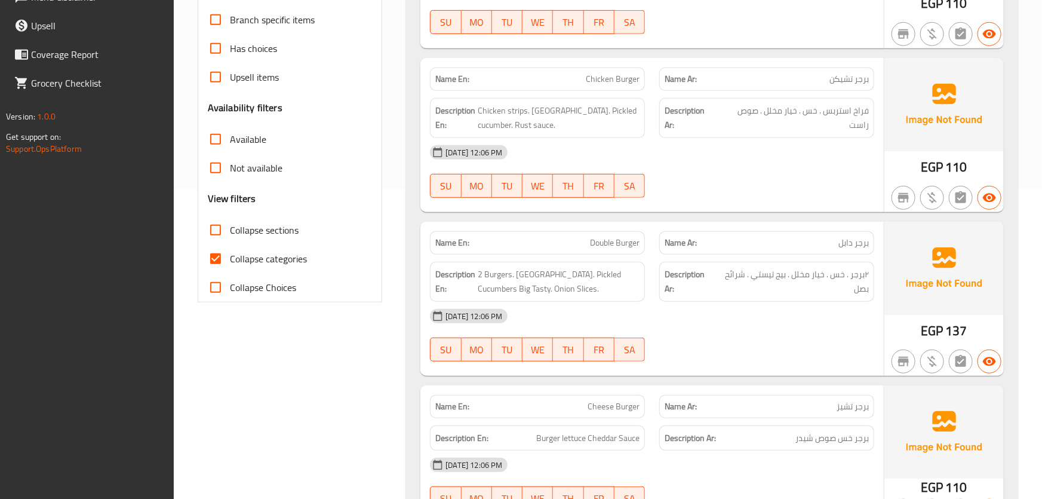
click at [279, 253] on span "Collapse categories" at bounding box center [268, 258] width 77 height 14
click at [230, 253] on input "Collapse categories" at bounding box center [215, 258] width 29 height 29
checkbox input "false"
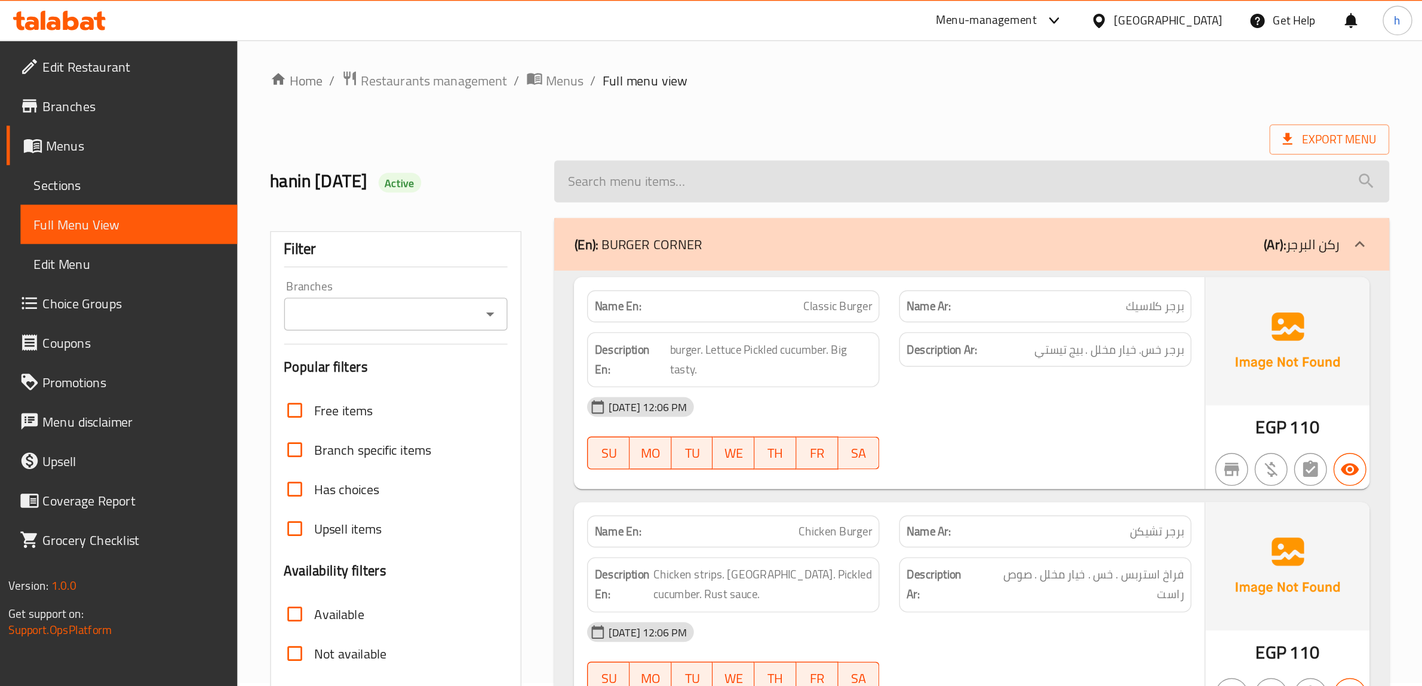
scroll to position [0, 0]
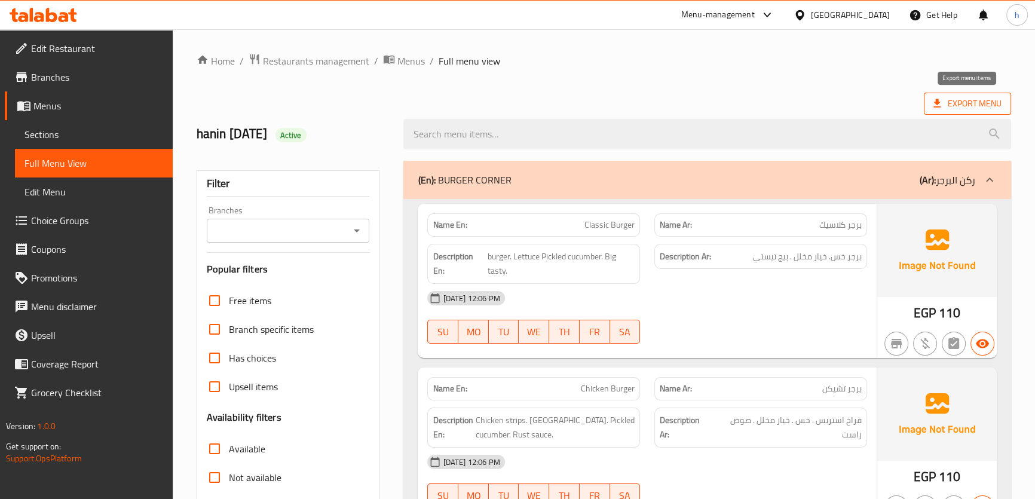
click at [953, 111] on span "Export Menu" at bounding box center [967, 103] width 68 height 15
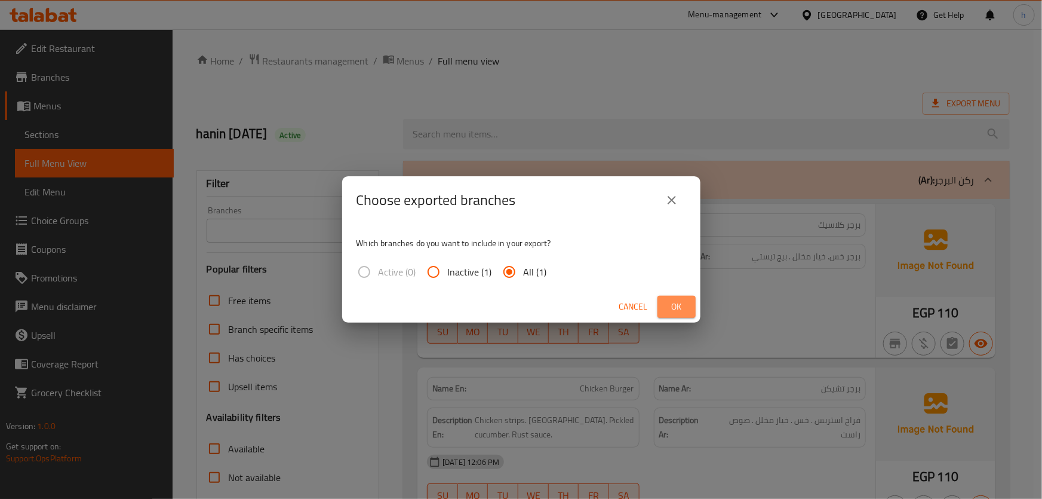
click at [682, 311] on span "Ok" at bounding box center [676, 306] width 19 height 15
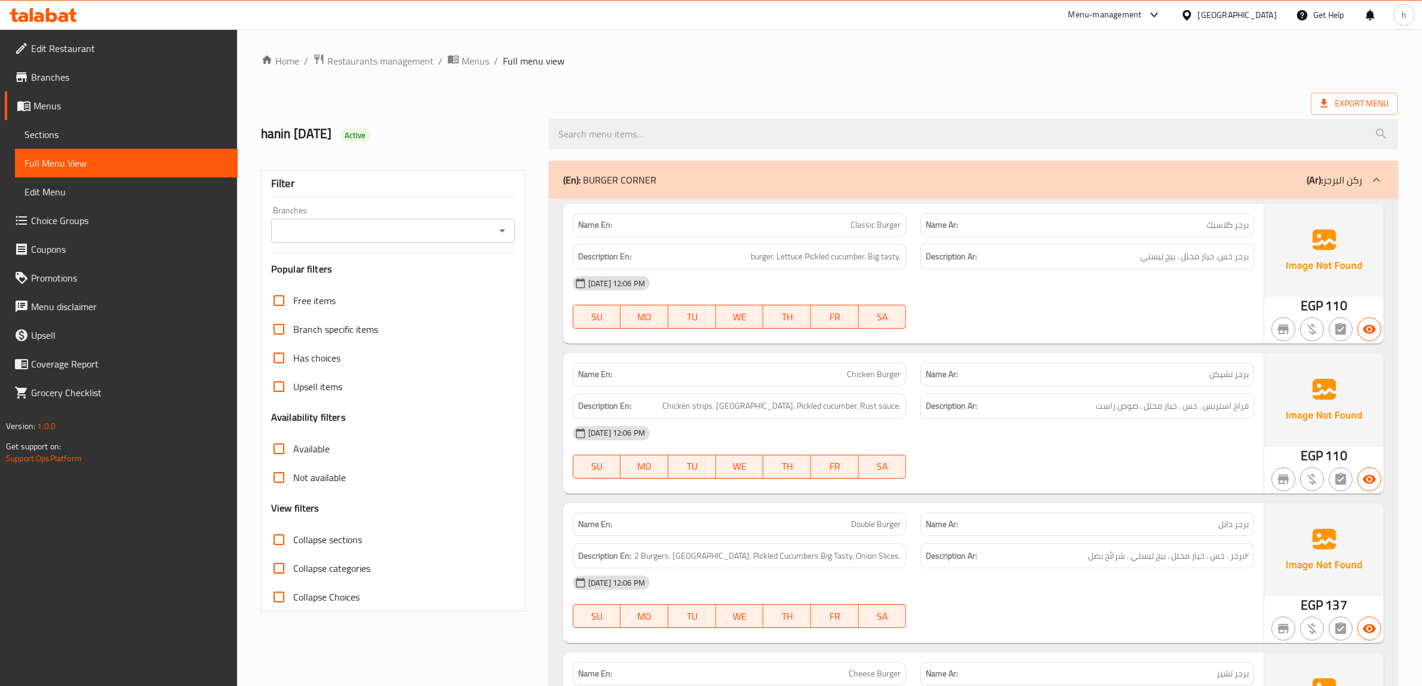
click at [87, 221] on span "Choice Groups" at bounding box center [129, 220] width 197 height 14
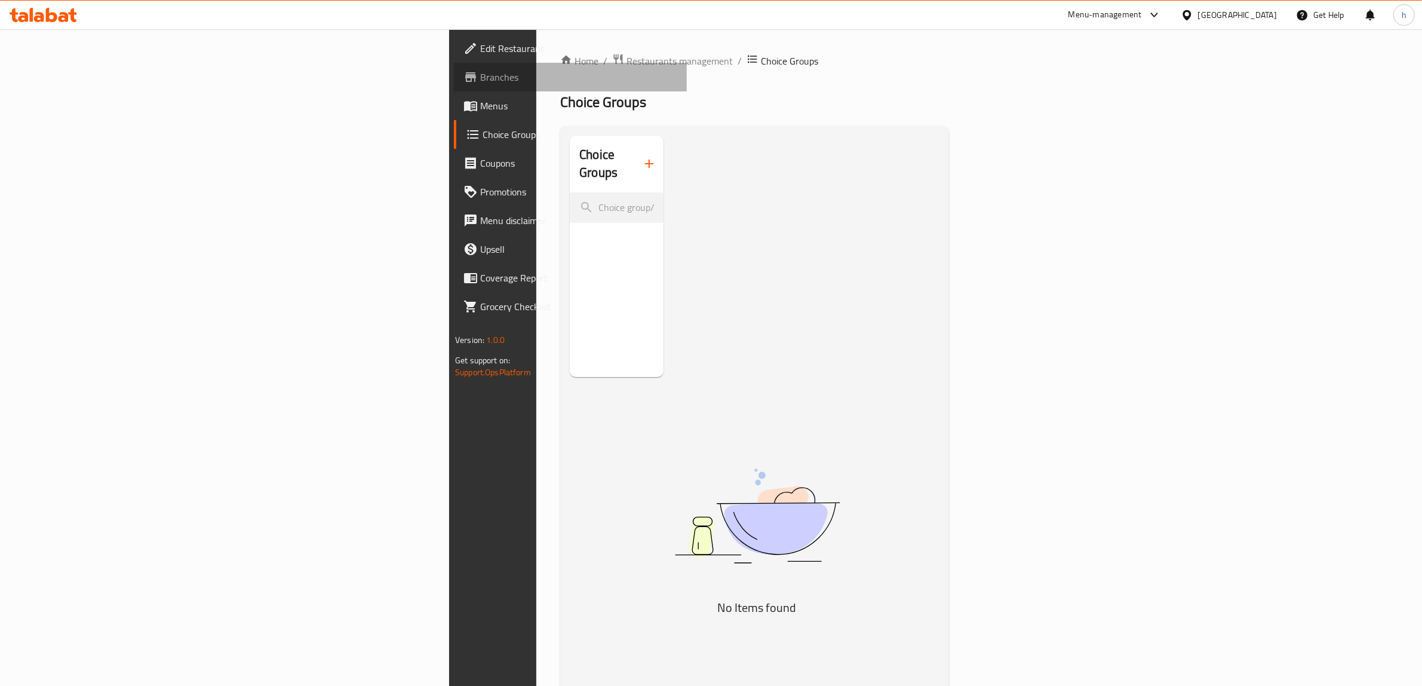
click at [454, 84] on link "Branches" at bounding box center [570, 77] width 233 height 29
